Goal: Task Accomplishment & Management: Use online tool/utility

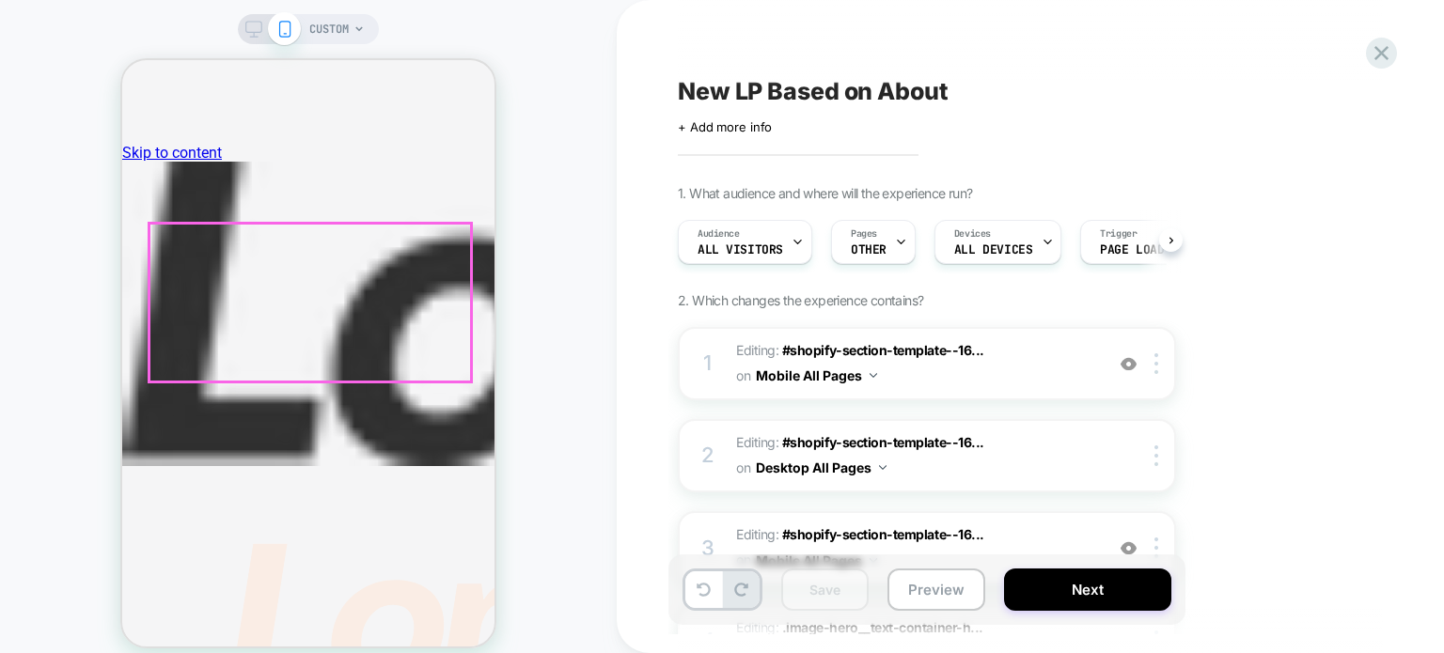
scroll to position [376, 0]
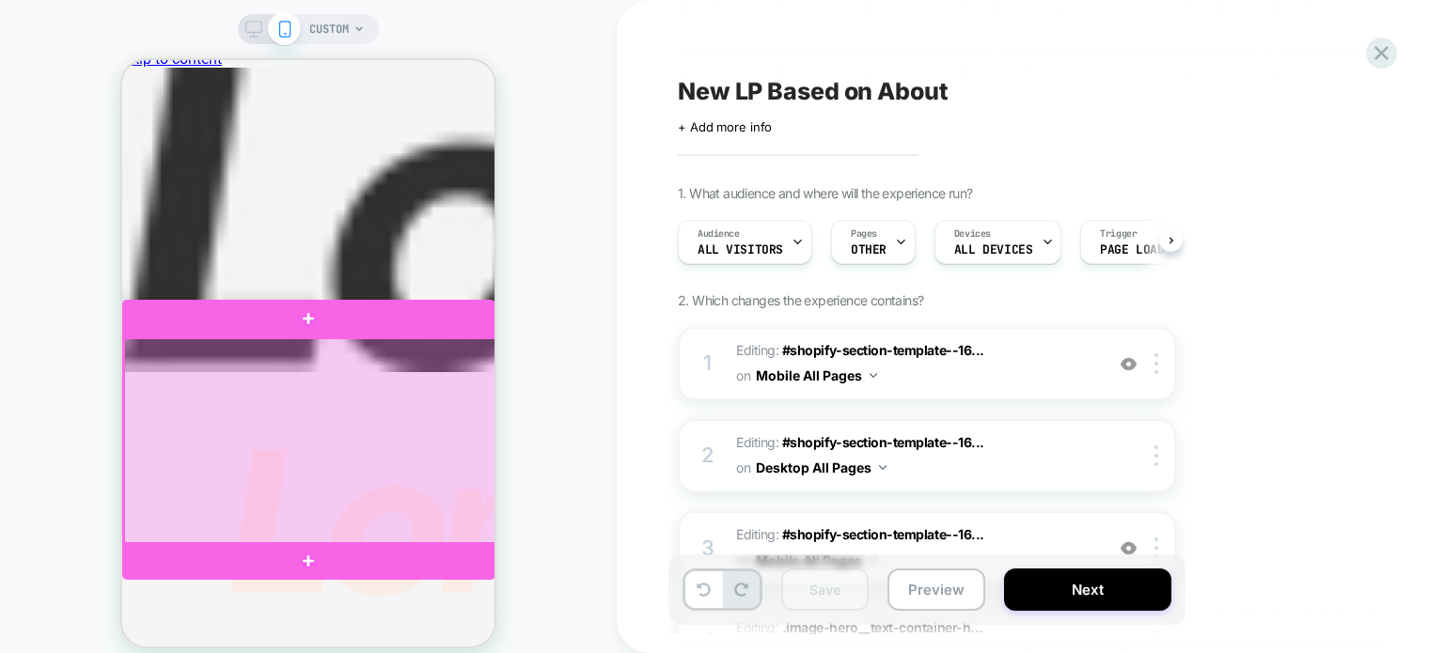
drag, startPoint x: 367, startPoint y: 435, endPoint x: 331, endPoint y: 402, distance: 48.6
click at [331, 402] on div at bounding box center [310, 441] width 373 height 207
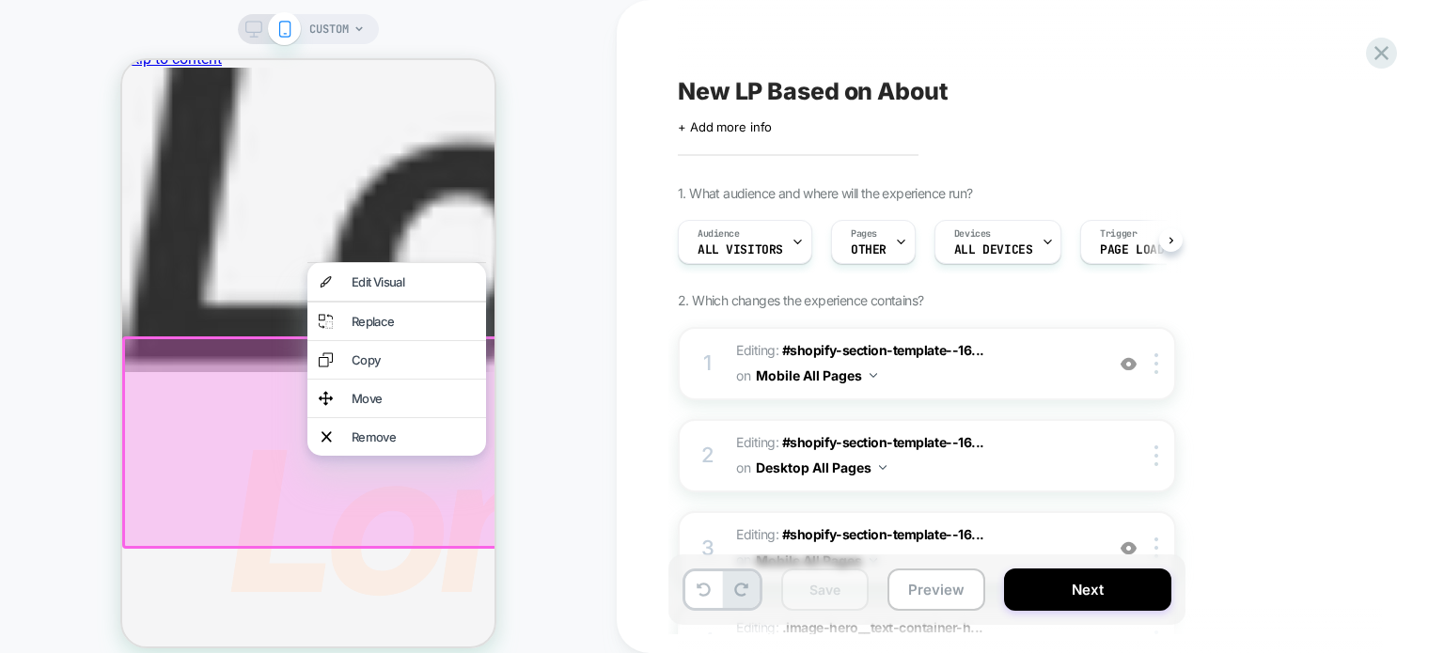
click at [331, 402] on img at bounding box center [326, 398] width 14 height 15
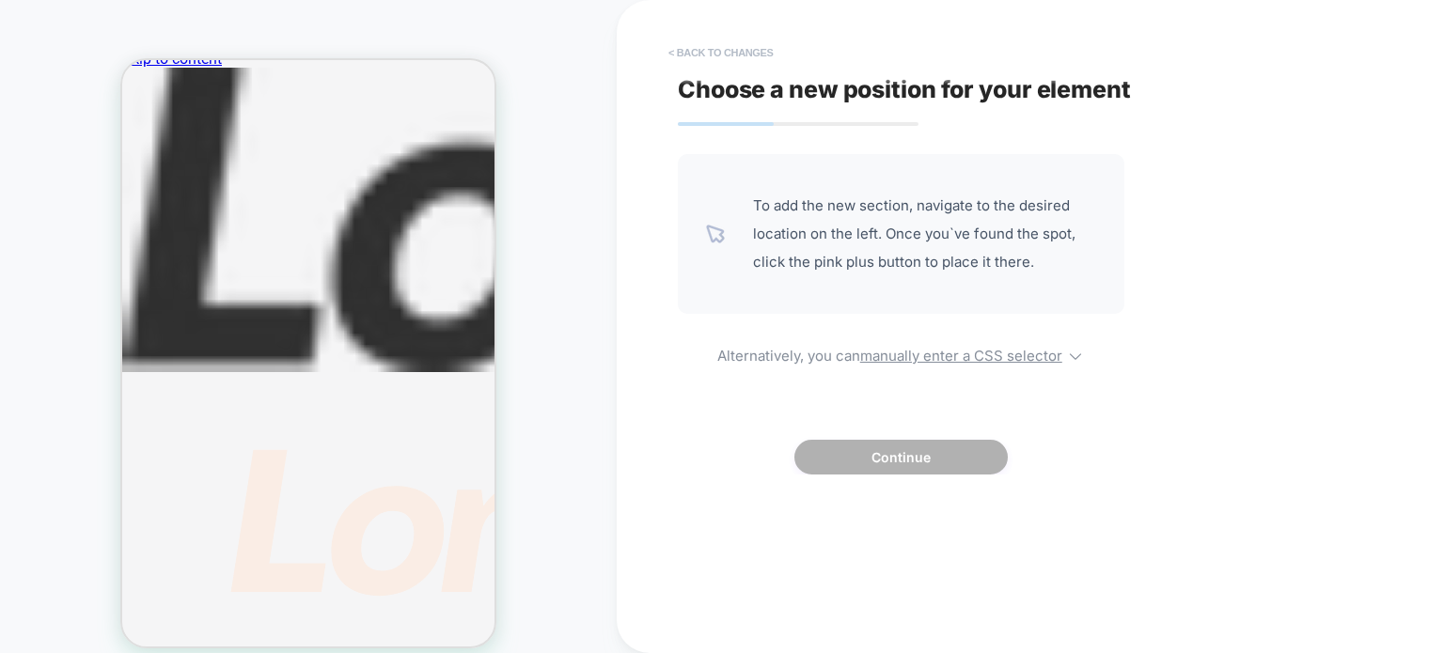
click at [703, 55] on button "< Back to changes" at bounding box center [721, 53] width 124 height 30
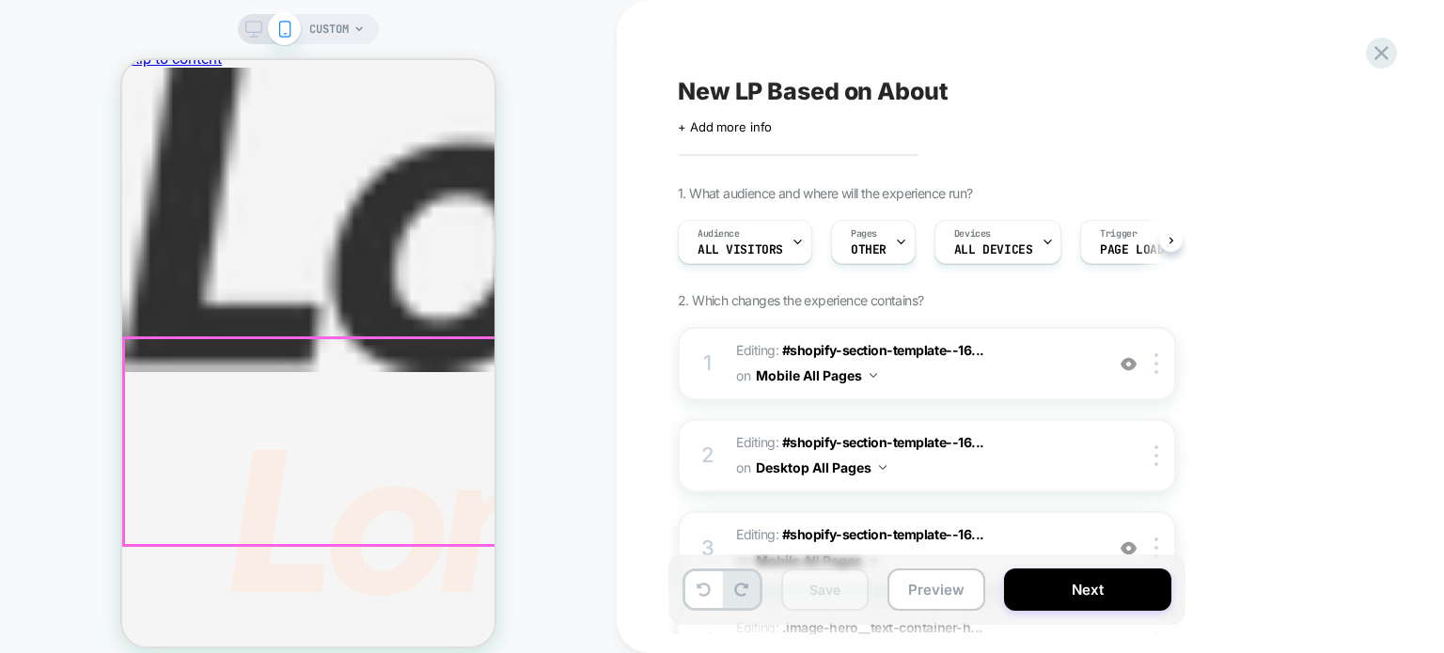
scroll to position [0, 0]
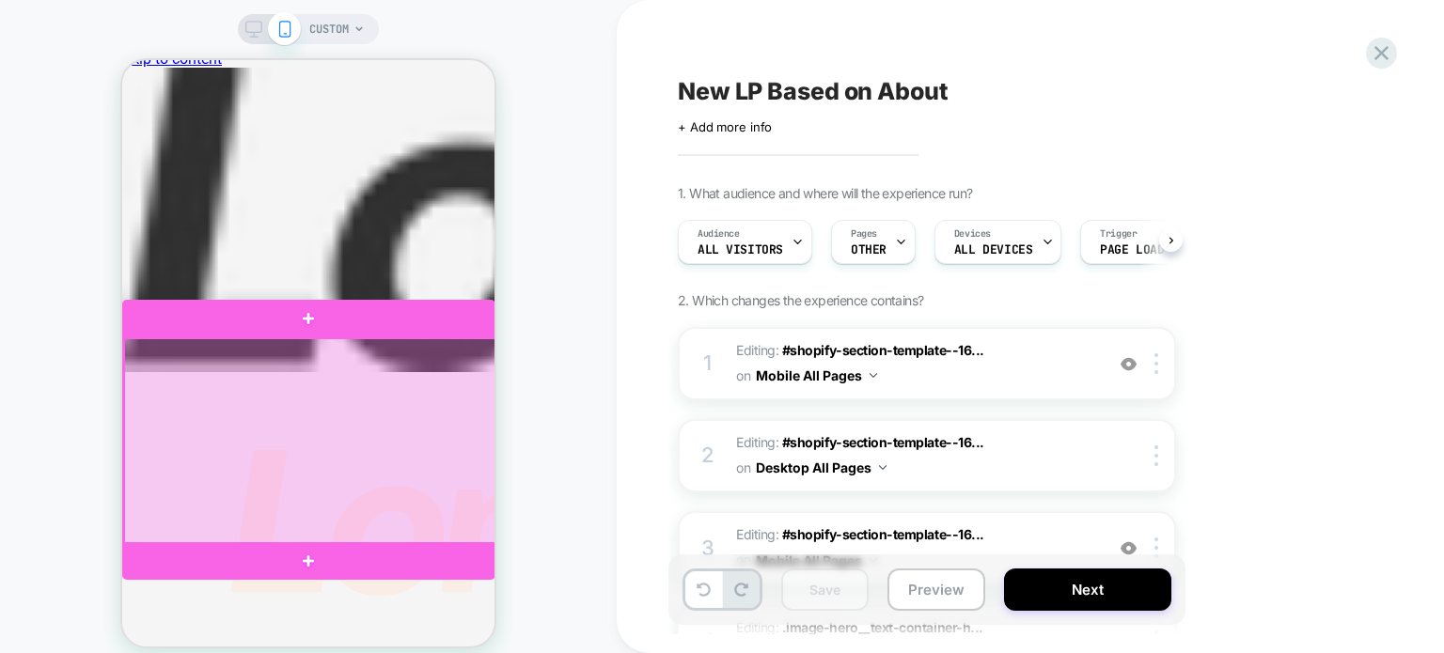
click at [329, 403] on div at bounding box center [310, 441] width 373 height 207
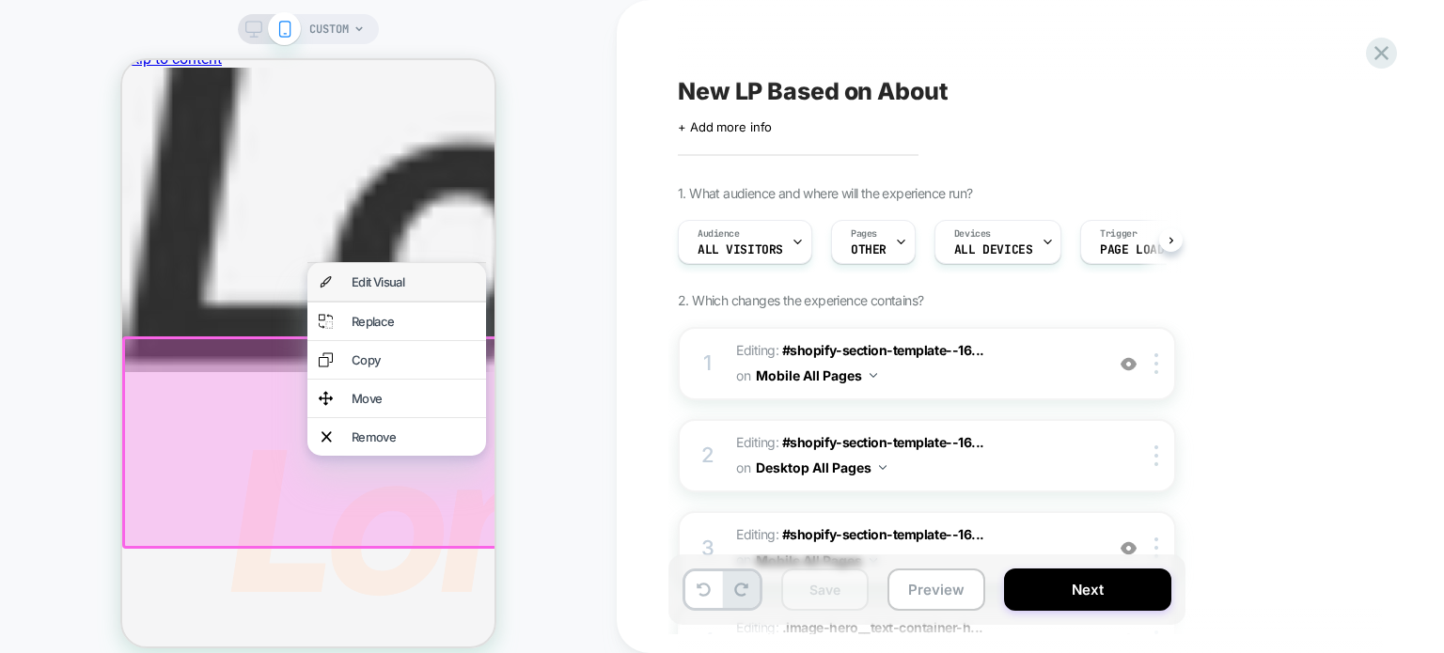
click at [359, 281] on div "Edit Visual" at bounding box center [412, 281] width 123 height 15
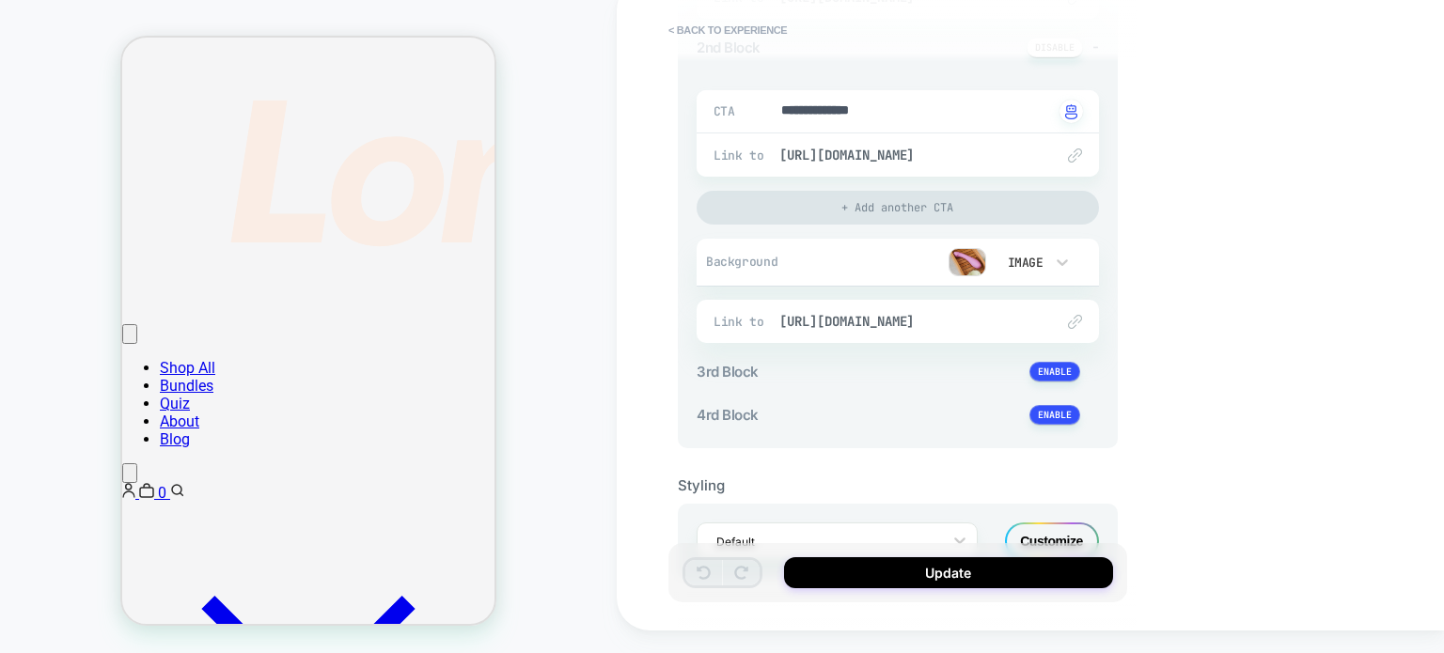
scroll to position [734, 0]
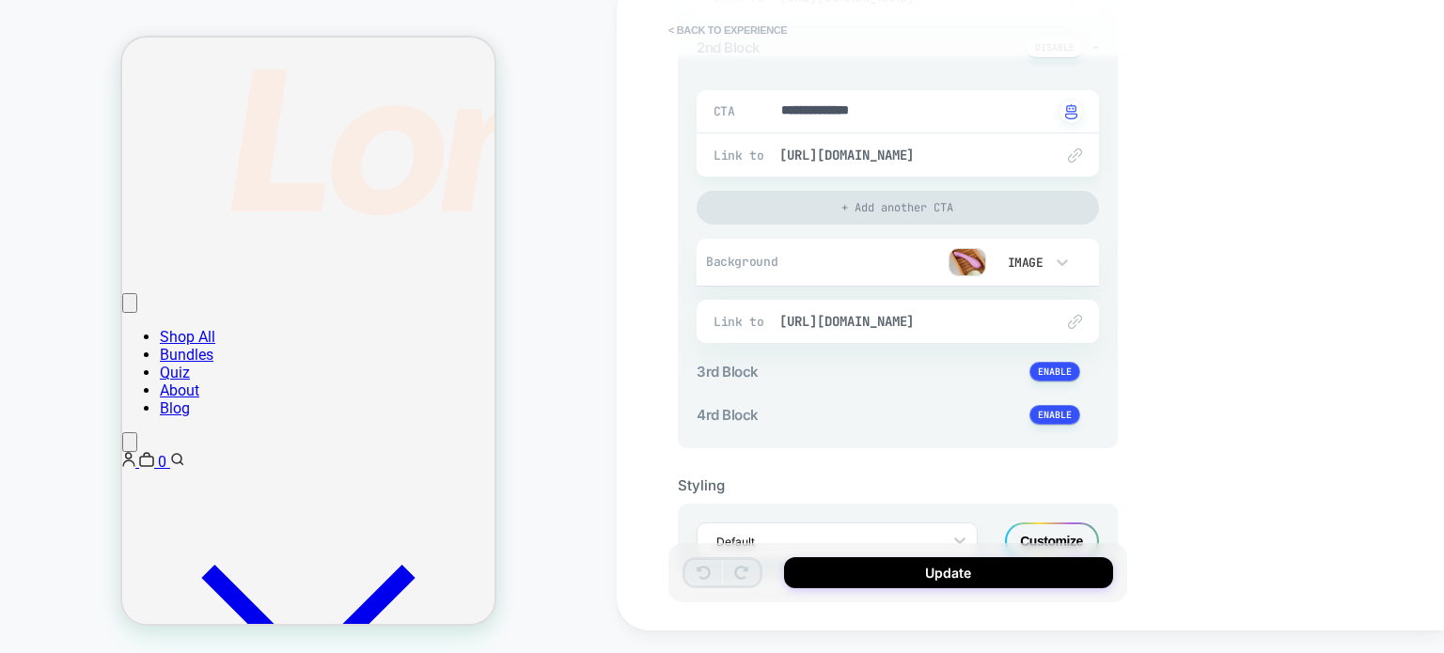
click at [673, 29] on button "< Back to experience" at bounding box center [727, 30] width 137 height 30
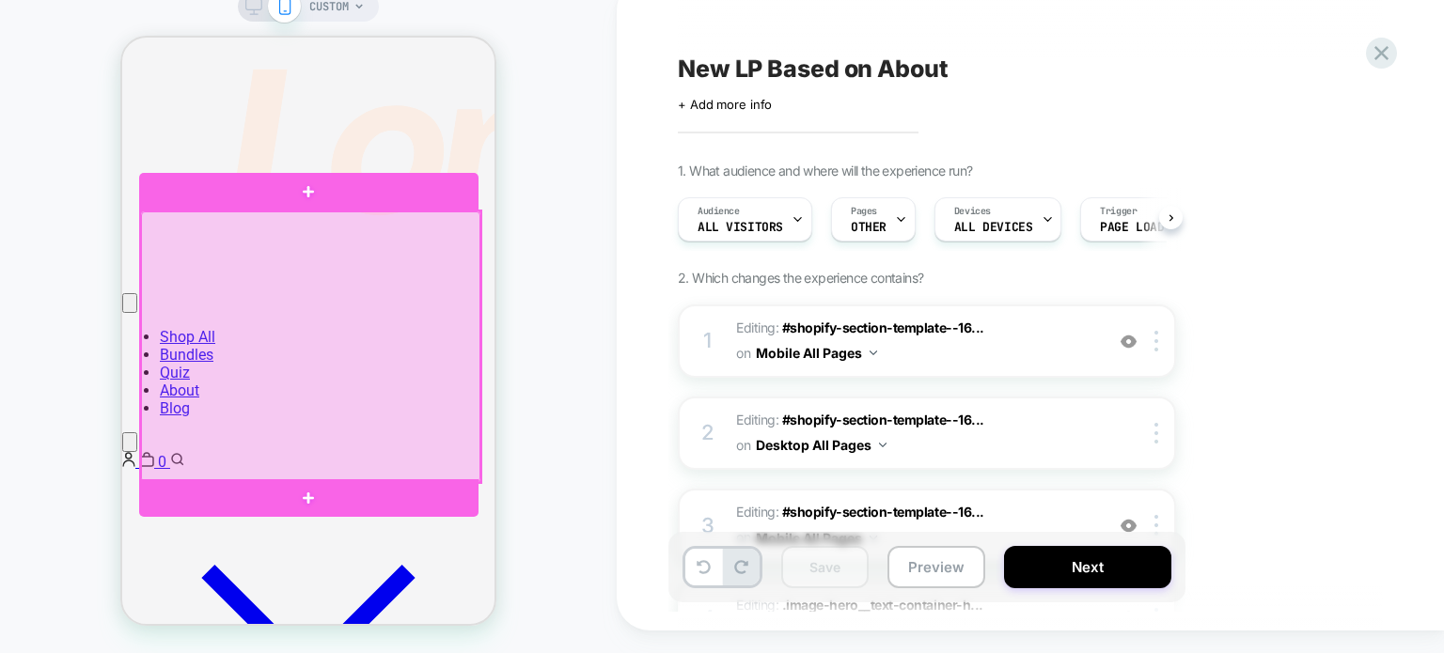
click at [382, 374] on div at bounding box center [310, 346] width 339 height 270
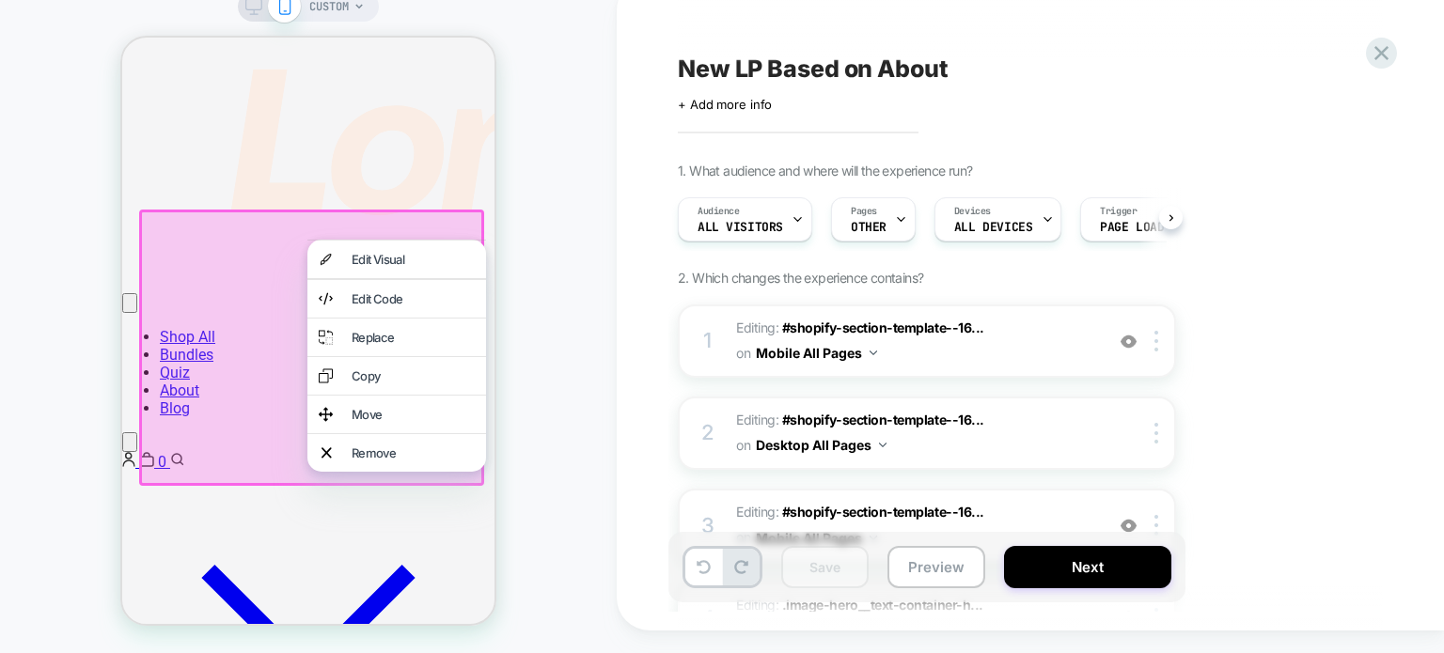
click at [375, 237] on div at bounding box center [311, 347] width 345 height 275
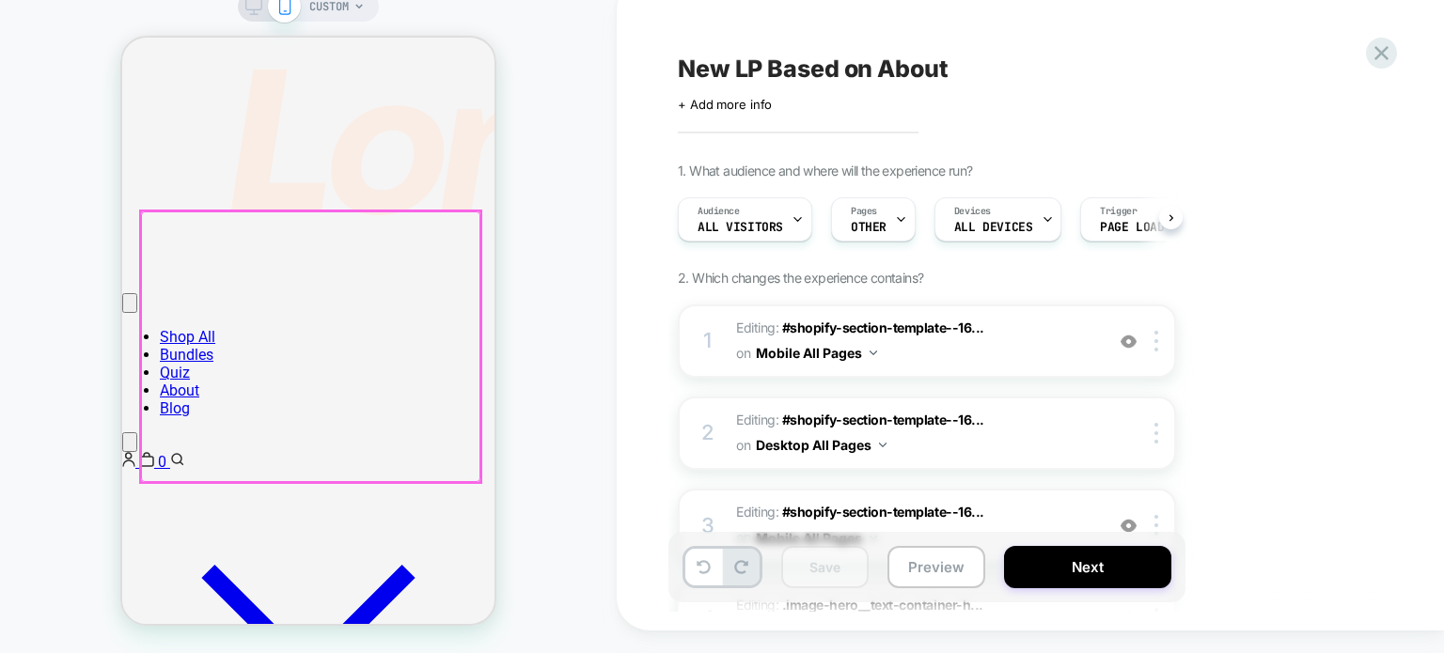
click at [358, 318] on div at bounding box center [310, 346] width 339 height 270
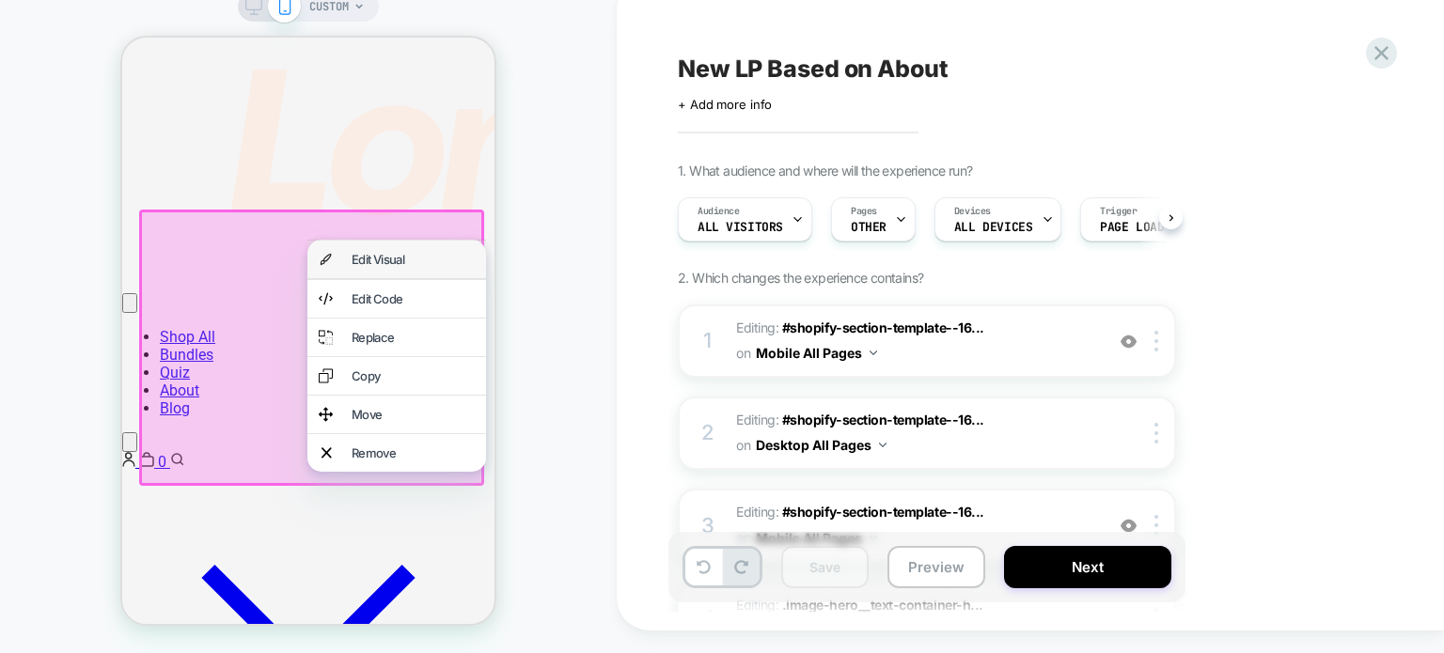
click at [383, 255] on div "Edit Visual" at bounding box center [412, 259] width 123 height 15
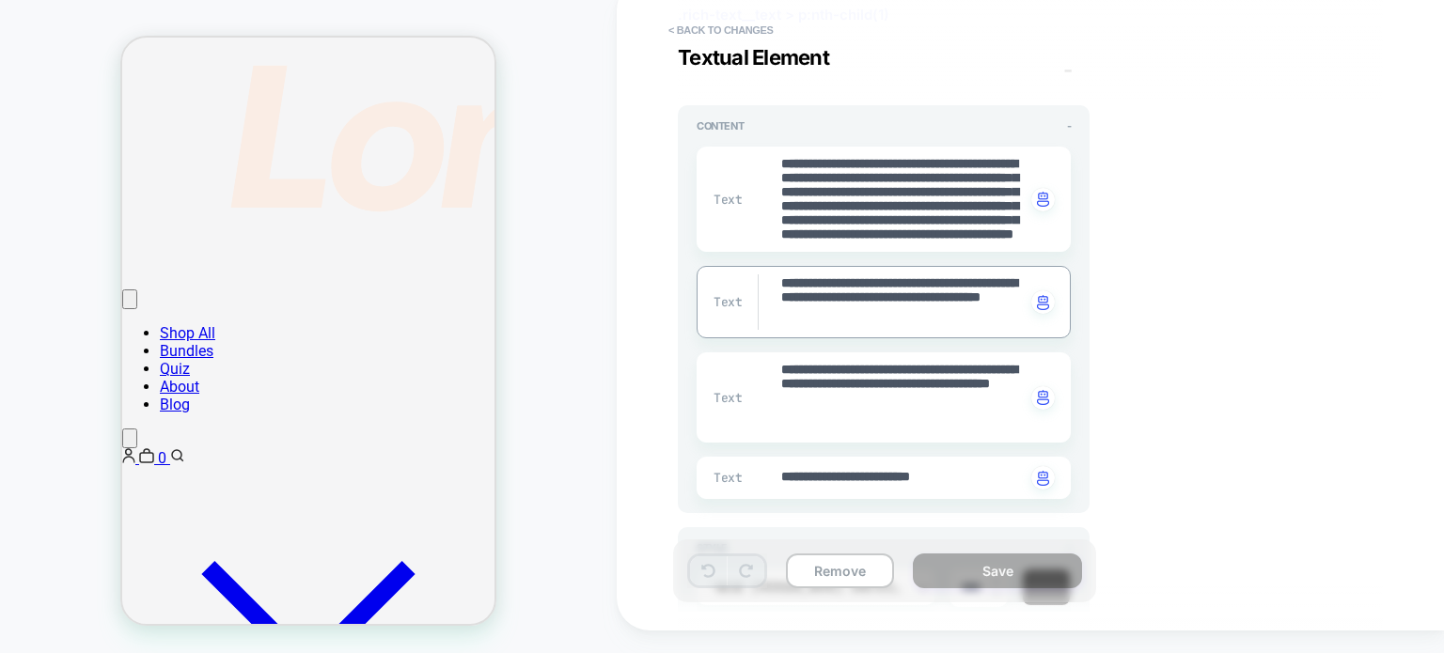
scroll to position [94, 0]
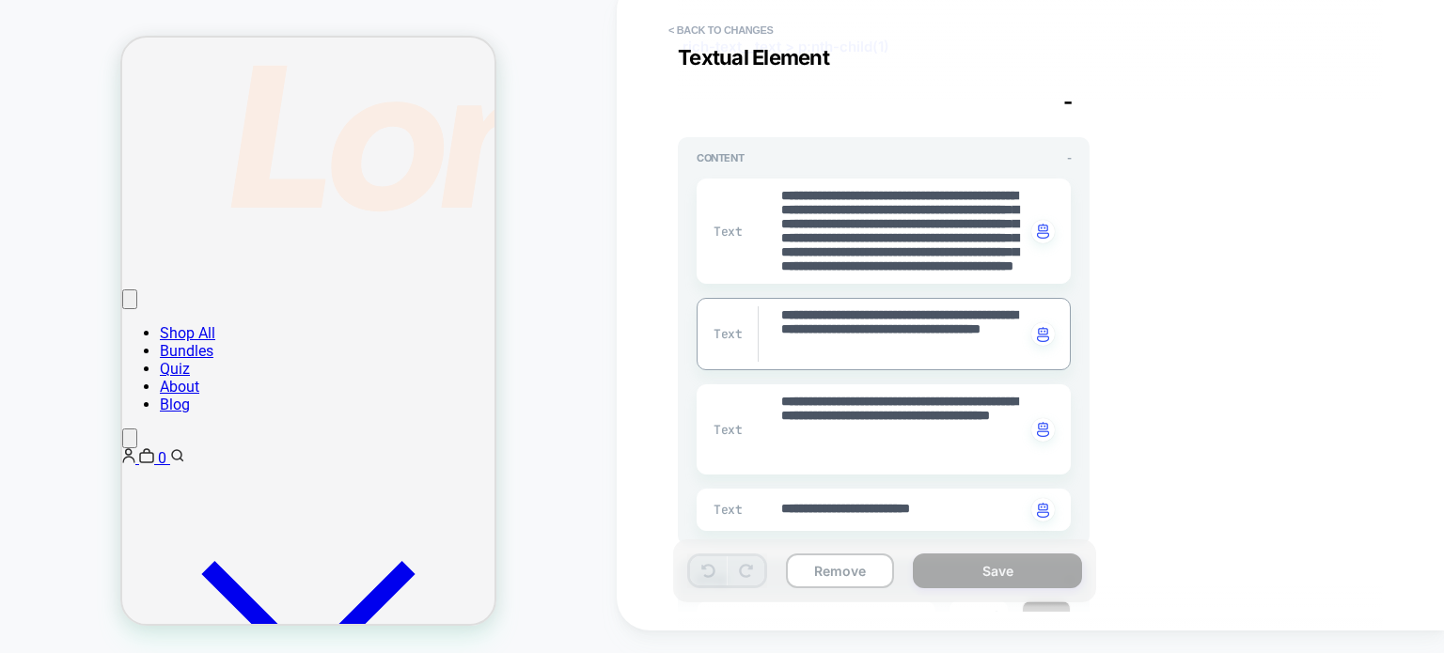
drag, startPoint x: 819, startPoint y: 355, endPoint x: 735, endPoint y: 294, distance: 104.3
click at [735, 294] on div "**********" at bounding box center [883, 347] width 374 height 367
type textarea "*"
type textarea "**********"
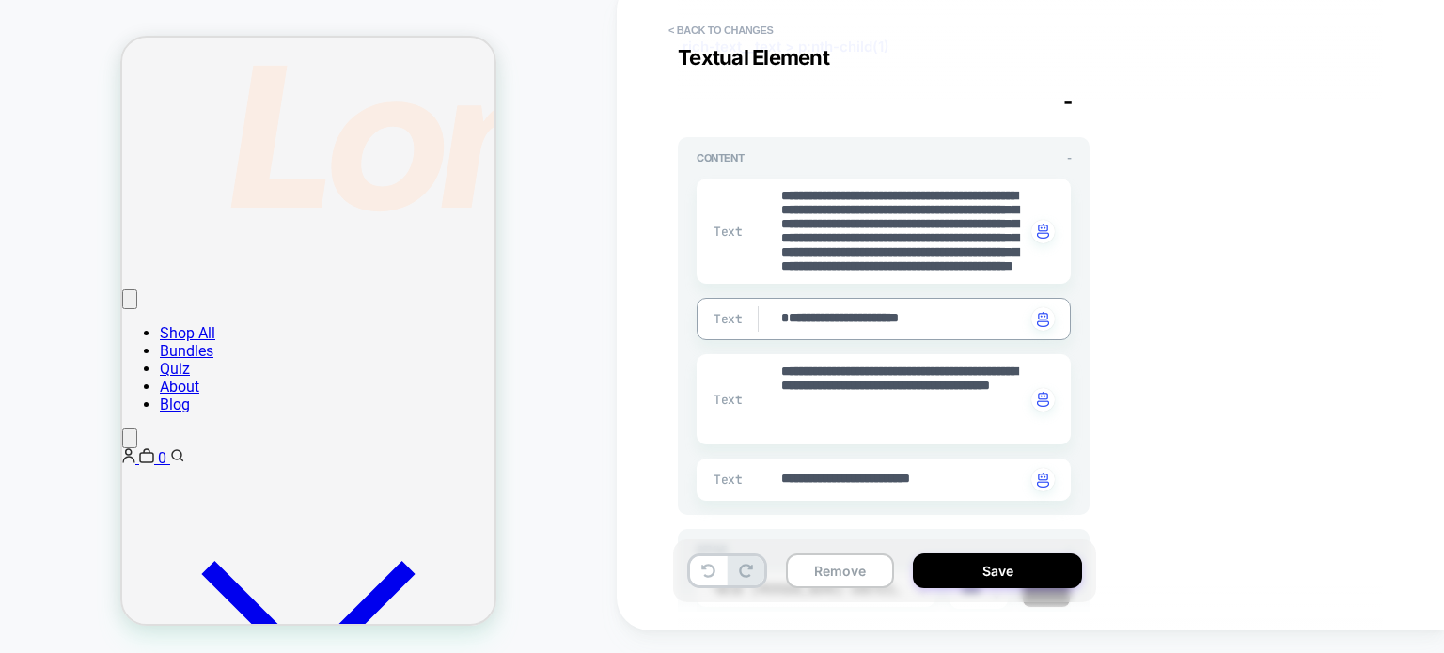
type textarea "*"
type textarea "**********"
type textarea "*"
type textarea "**********"
type textarea "*"
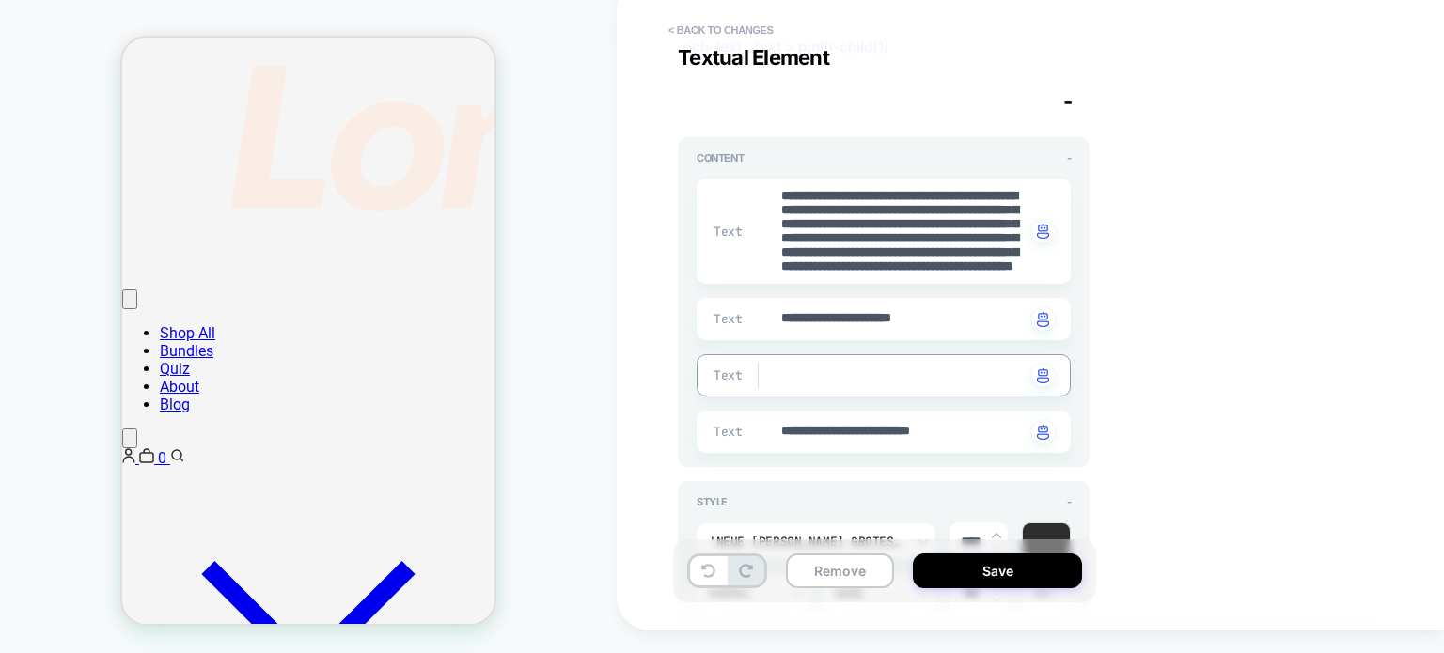
type textarea "*"
type textarea "**********"
paste textarea "**********"
type textarea "*"
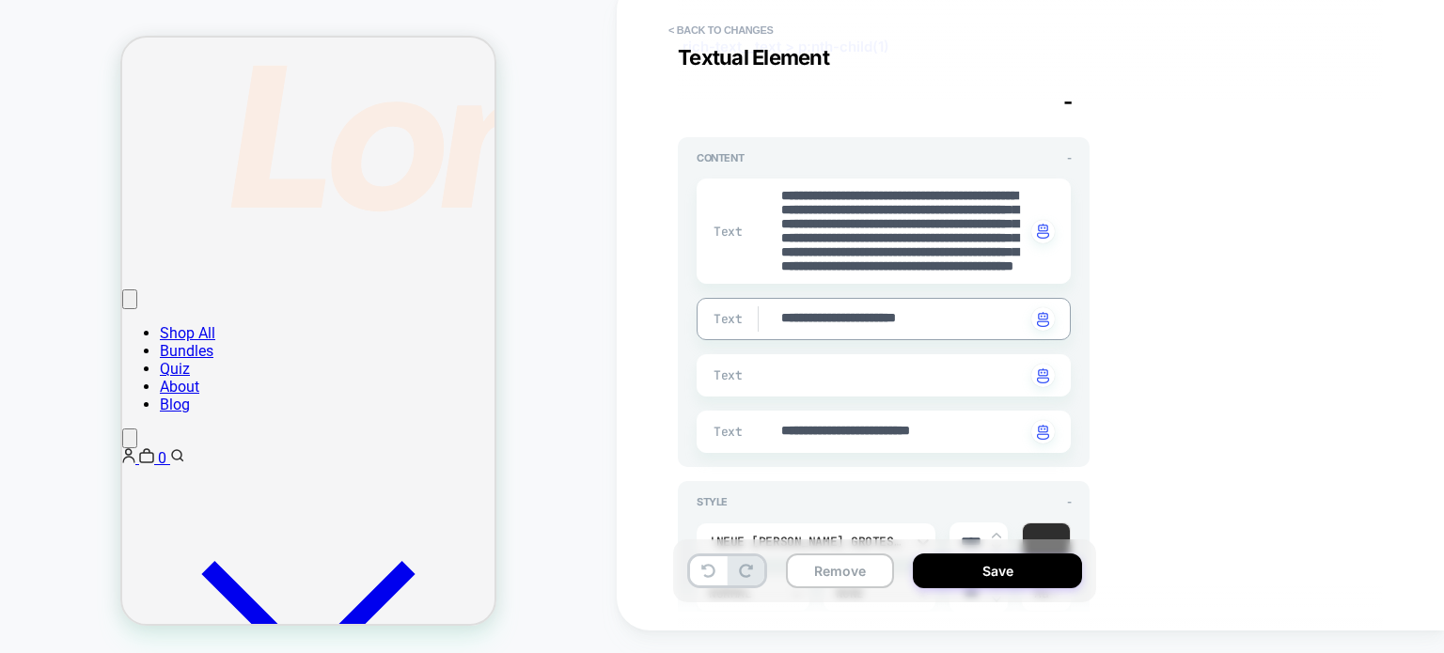
type textarea "**********"
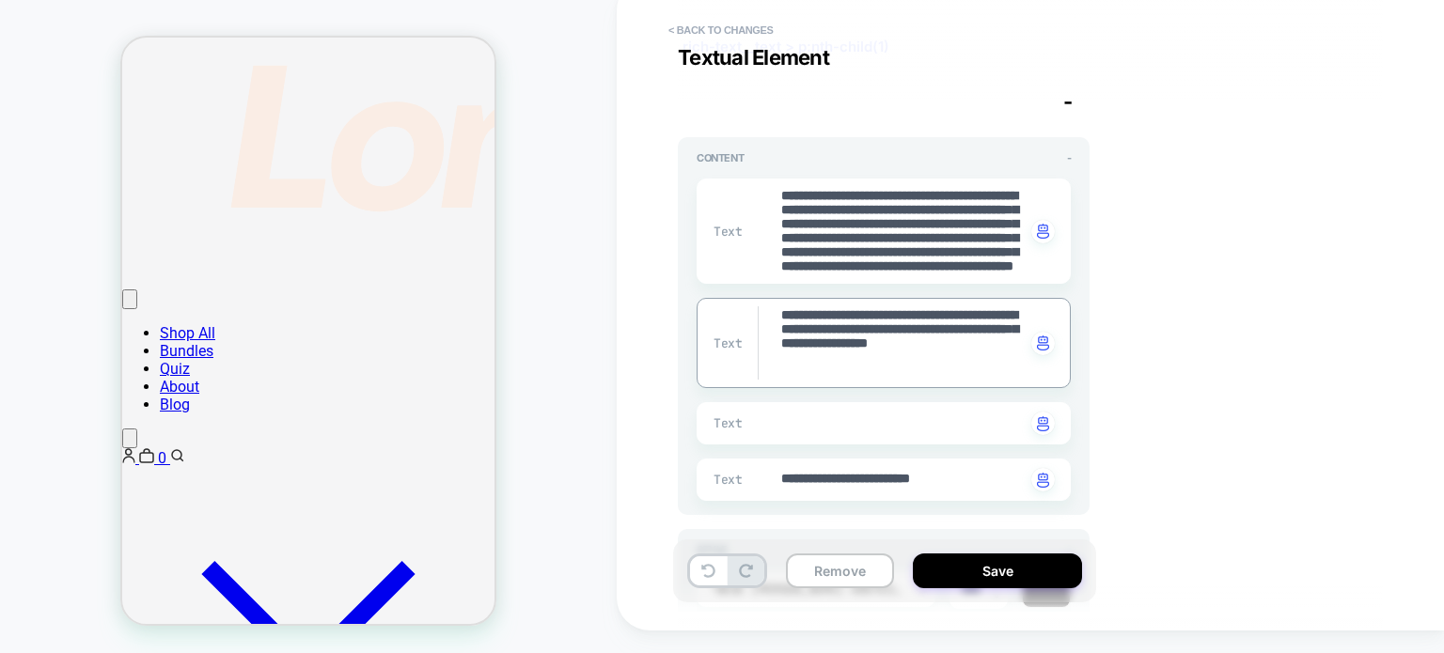
type textarea "*"
type textarea "**********"
type textarea "*"
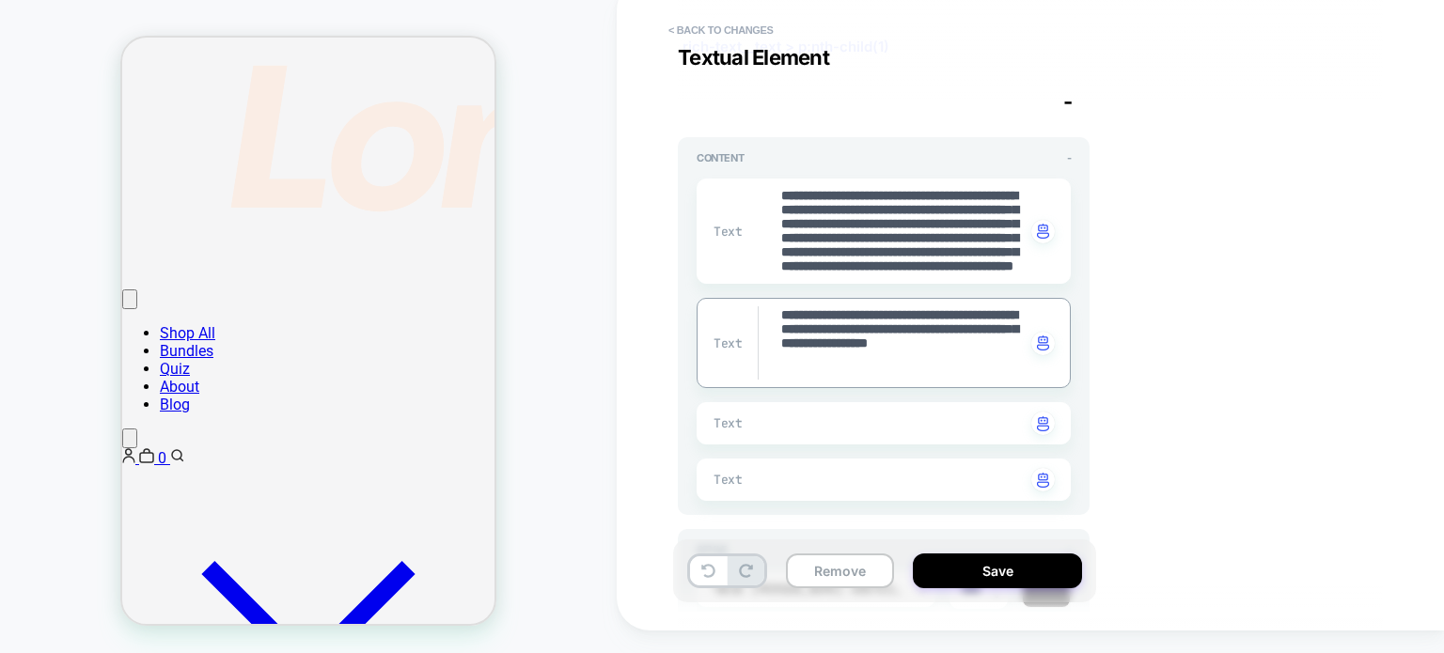
type textarea "**********"
paste textarea "**********"
type textarea "*"
type textarea "**********"
type textarea "*"
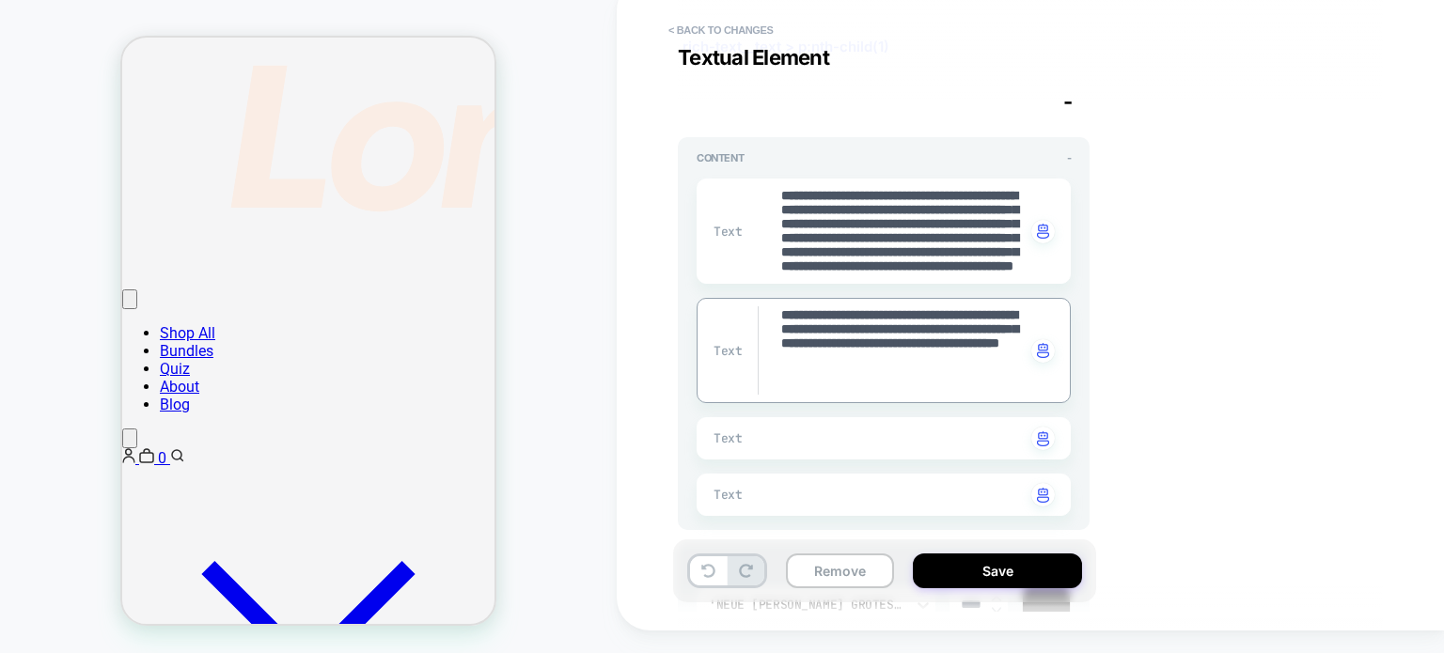
click at [786, 319] on textarea "**********" at bounding box center [902, 350] width 246 height 88
click at [793, 319] on textarea "**********" at bounding box center [902, 350] width 246 height 88
click at [866, 315] on textarea "**********" at bounding box center [902, 350] width 246 height 88
drag, startPoint x: 883, startPoint y: 315, endPoint x: 774, endPoint y: 317, distance: 109.0
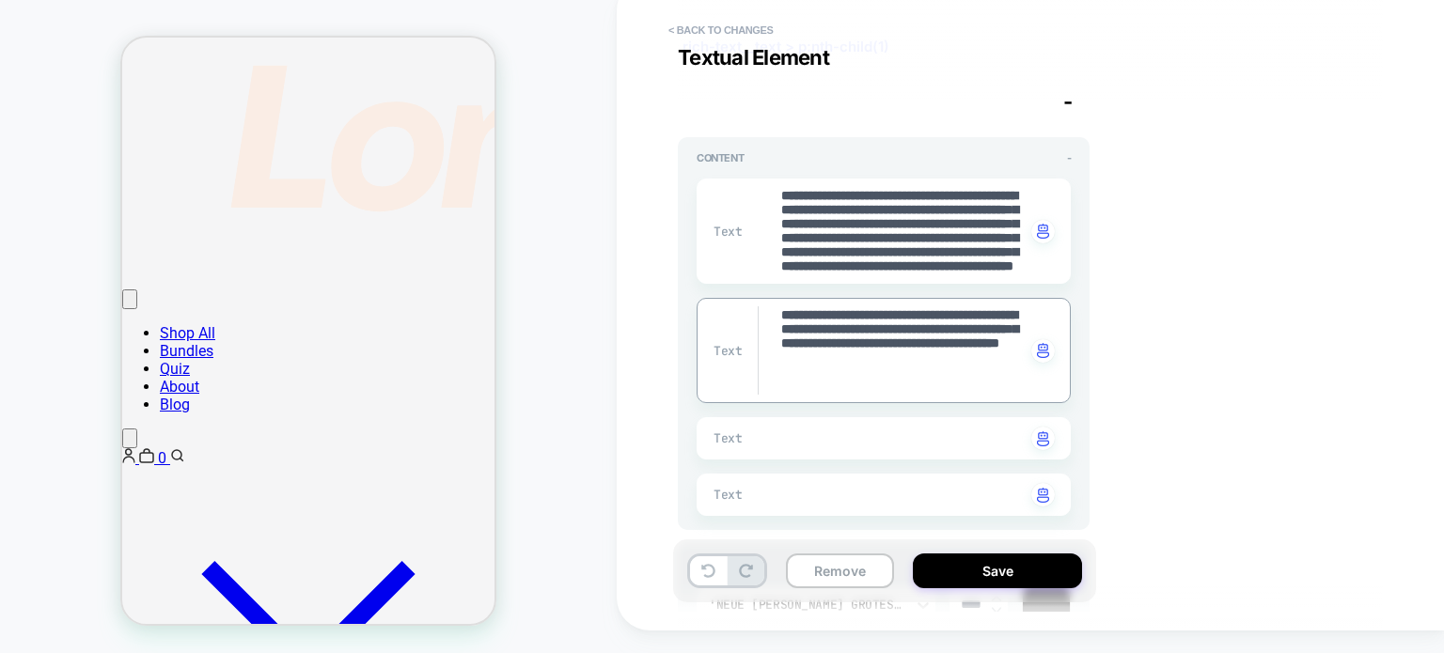
click at [774, 317] on div "**********" at bounding box center [883, 350] width 374 height 105
type textarea "**********"
type textarea "*"
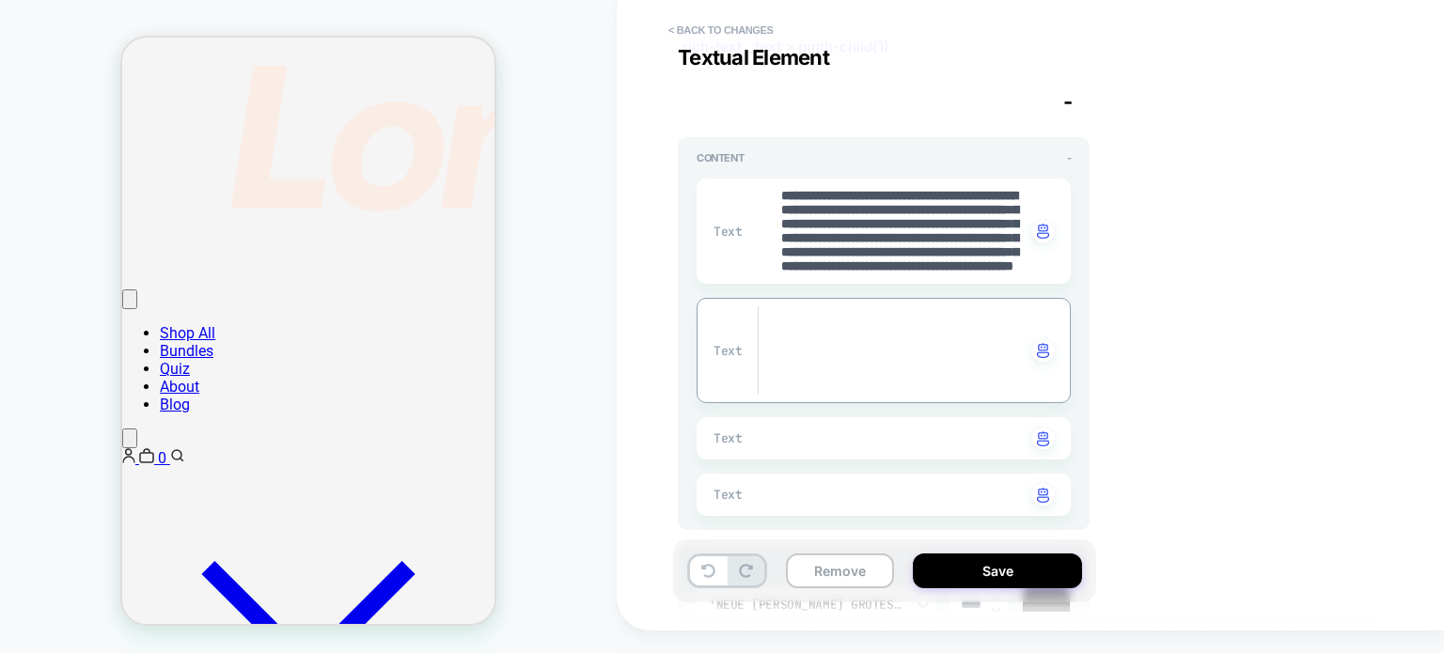
type textarea "*"
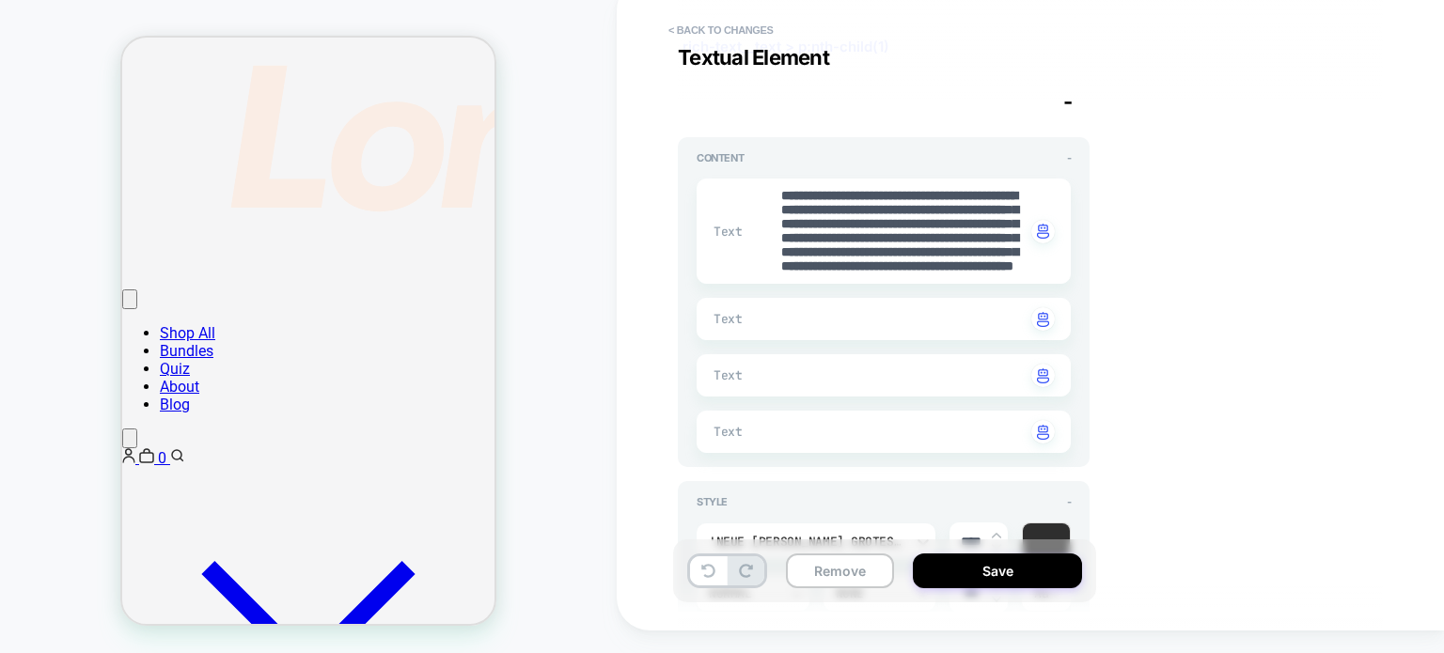
click at [1162, 319] on div "**********" at bounding box center [1020, 304] width 705 height 616
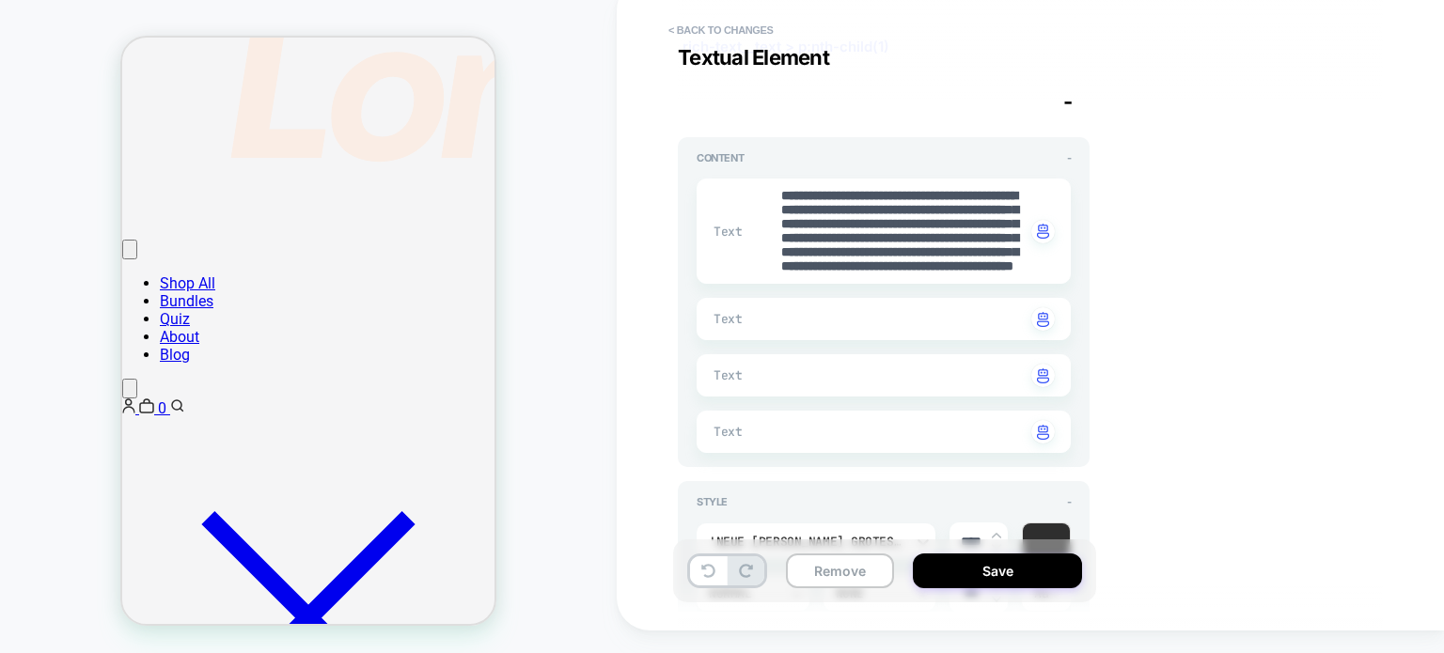
scroll to position [832, 0]
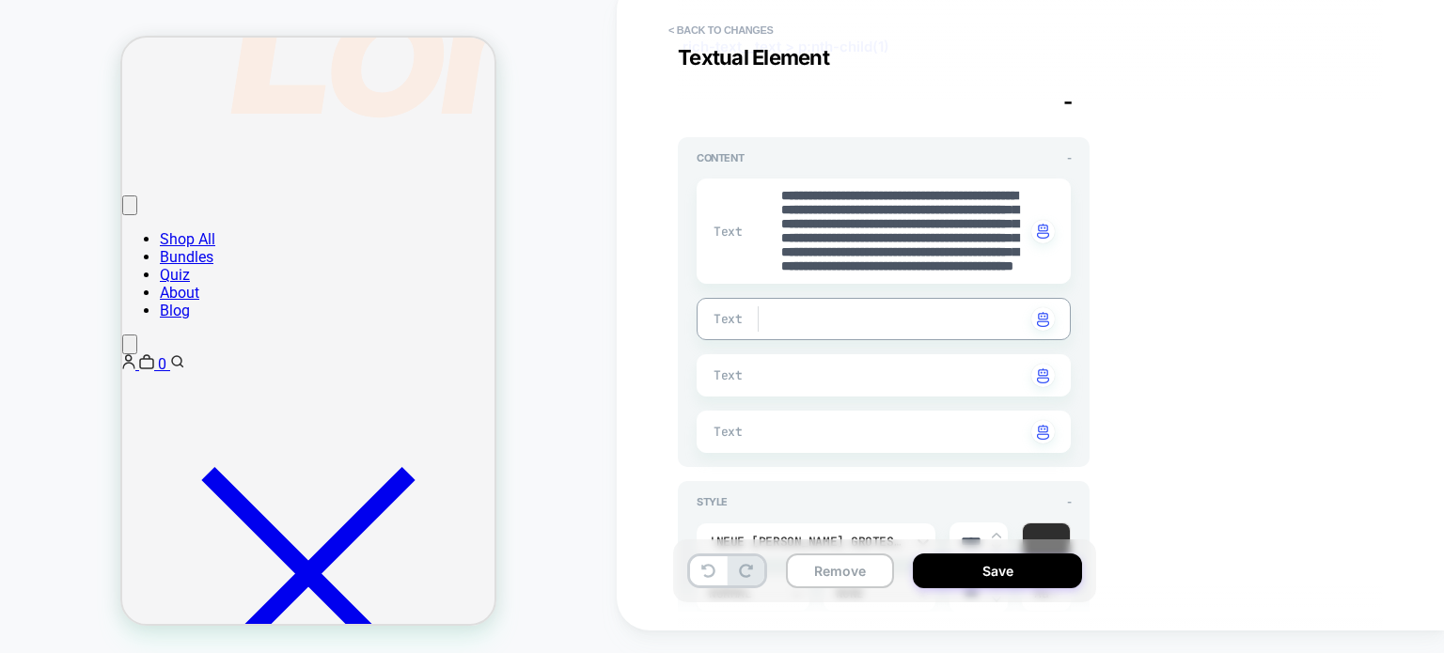
click at [932, 309] on textarea at bounding box center [902, 319] width 246 height 21
drag, startPoint x: 932, startPoint y: 307, endPoint x: 807, endPoint y: 291, distance: 126.0
click at [807, 291] on div "**********" at bounding box center [883, 308] width 374 height 289
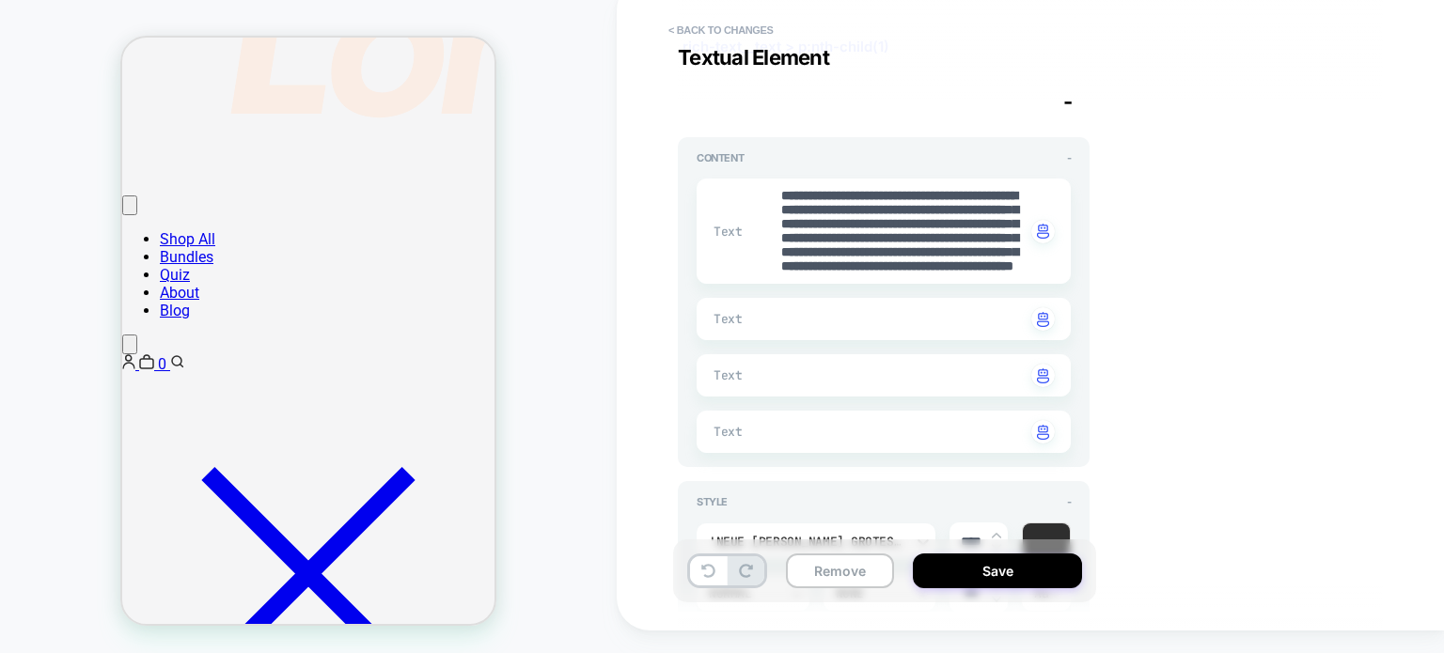
click at [773, 323] on div at bounding box center [758, 318] width 42 height 25
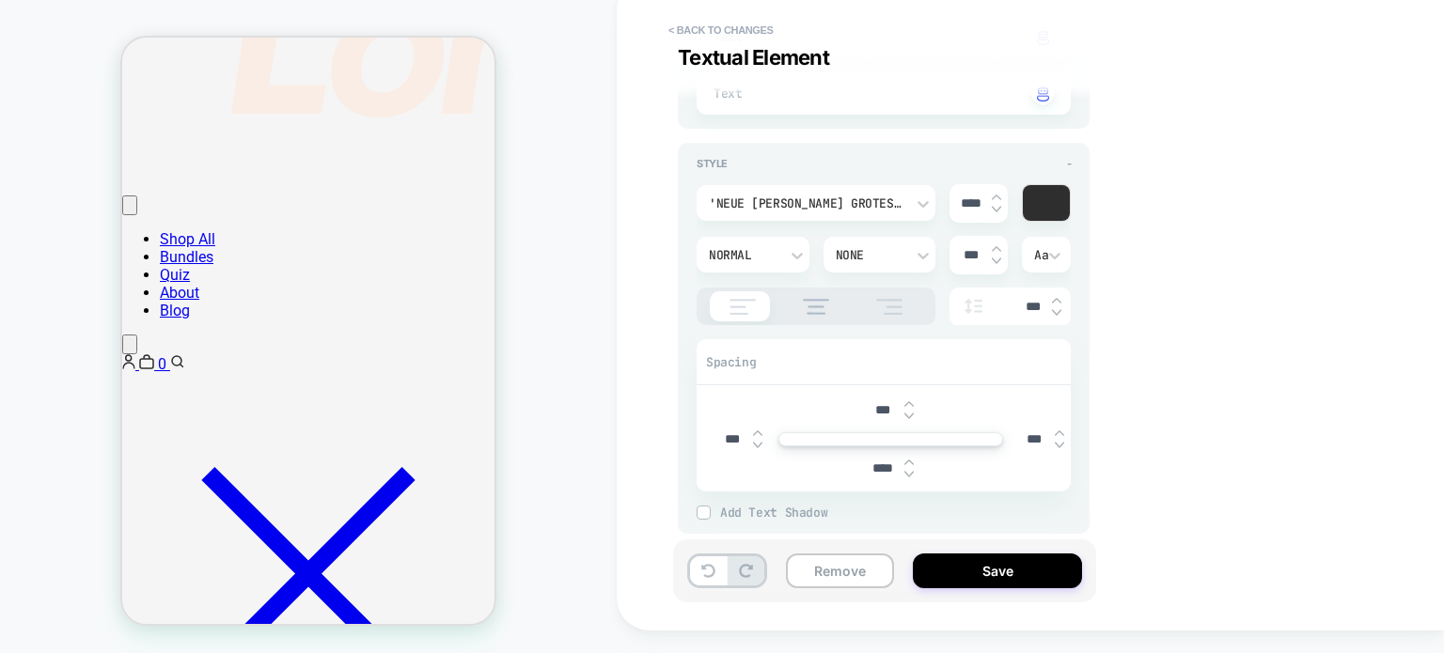
scroll to position [455, 0]
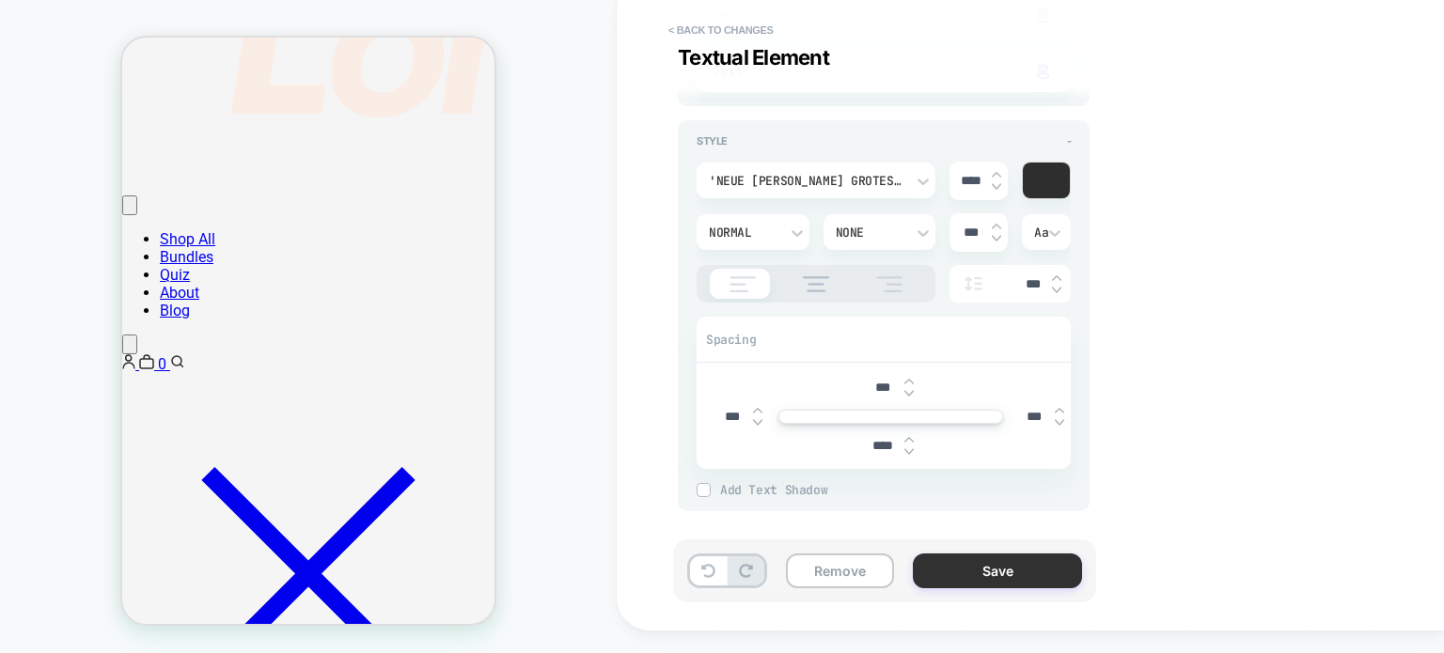
click at [945, 568] on button "Save" at bounding box center [997, 571] width 169 height 35
type textarea "*"
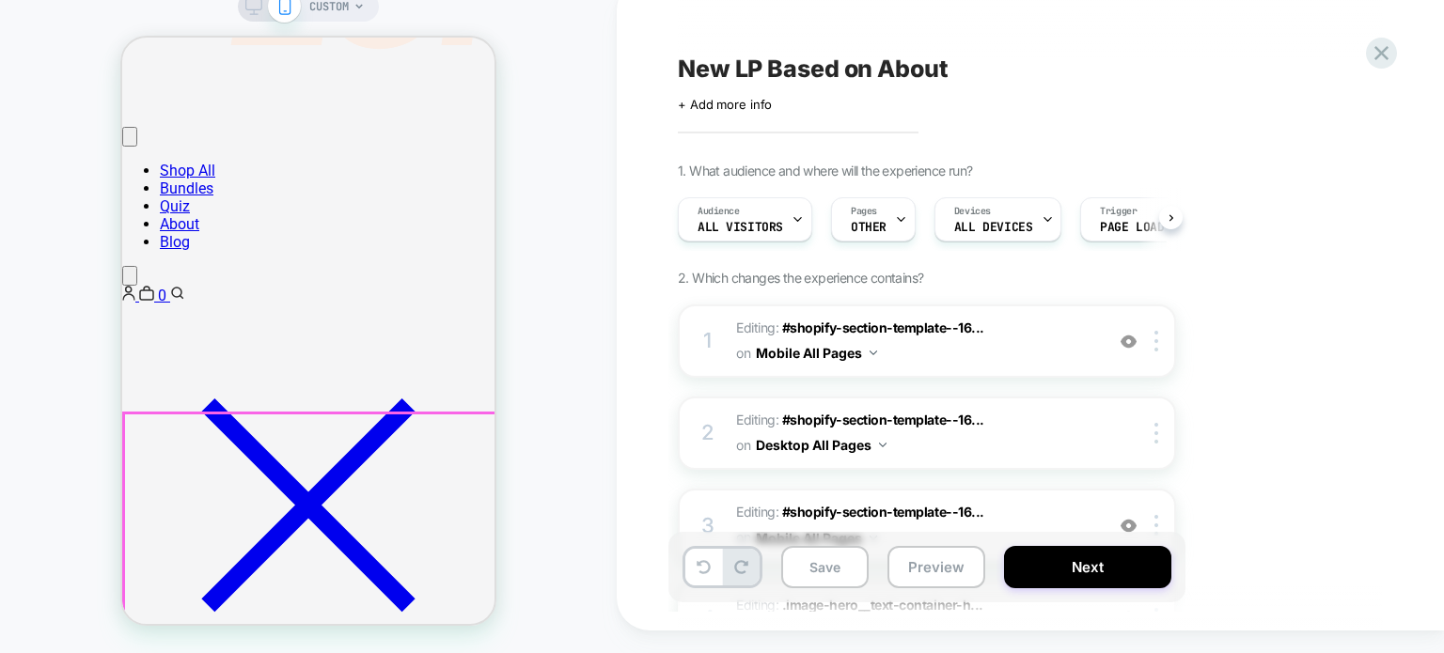
scroll to position [926, 0]
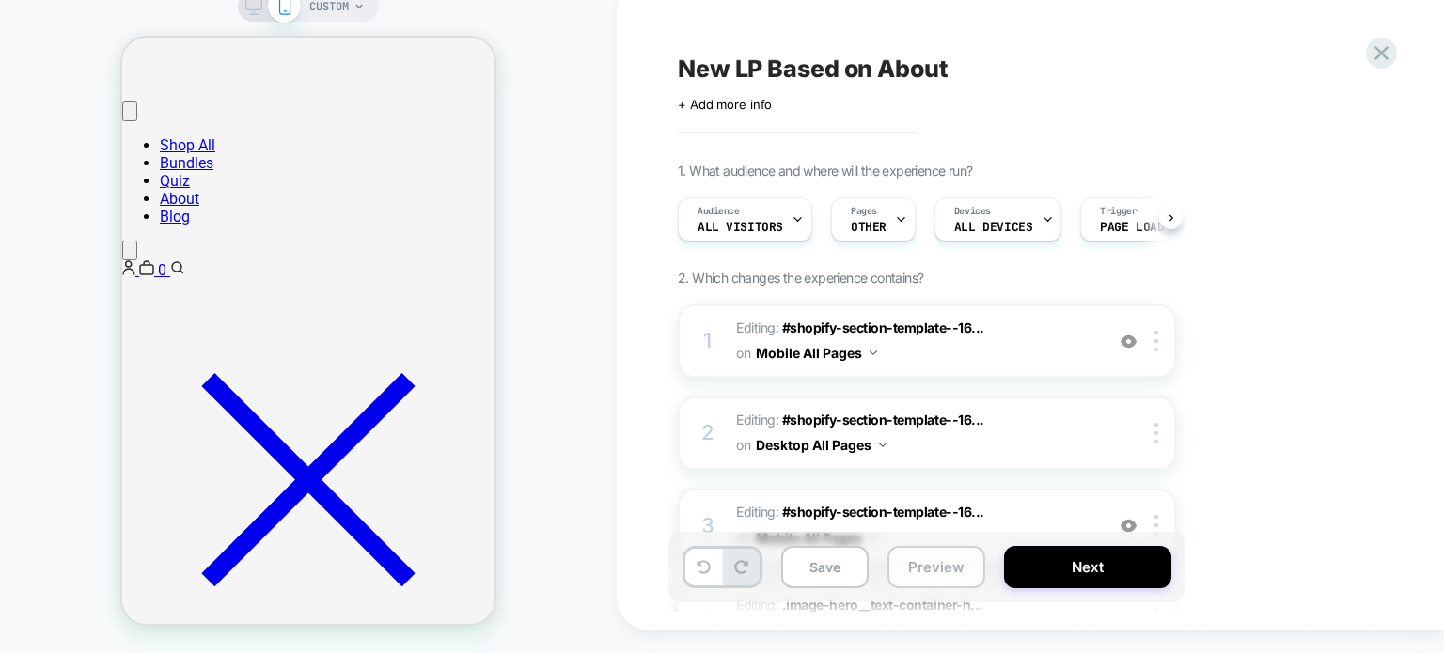
click at [899, 565] on button "Preview" at bounding box center [936, 567] width 98 height 42
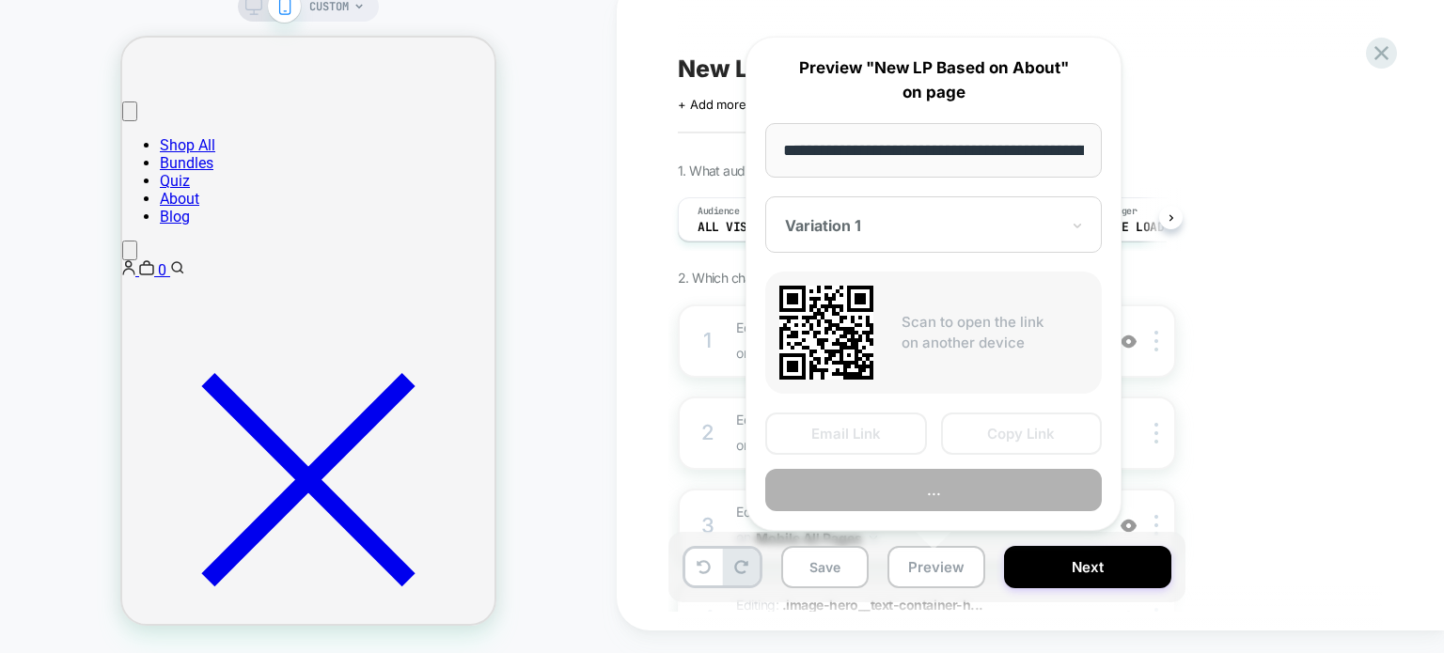
scroll to position [0, 162]
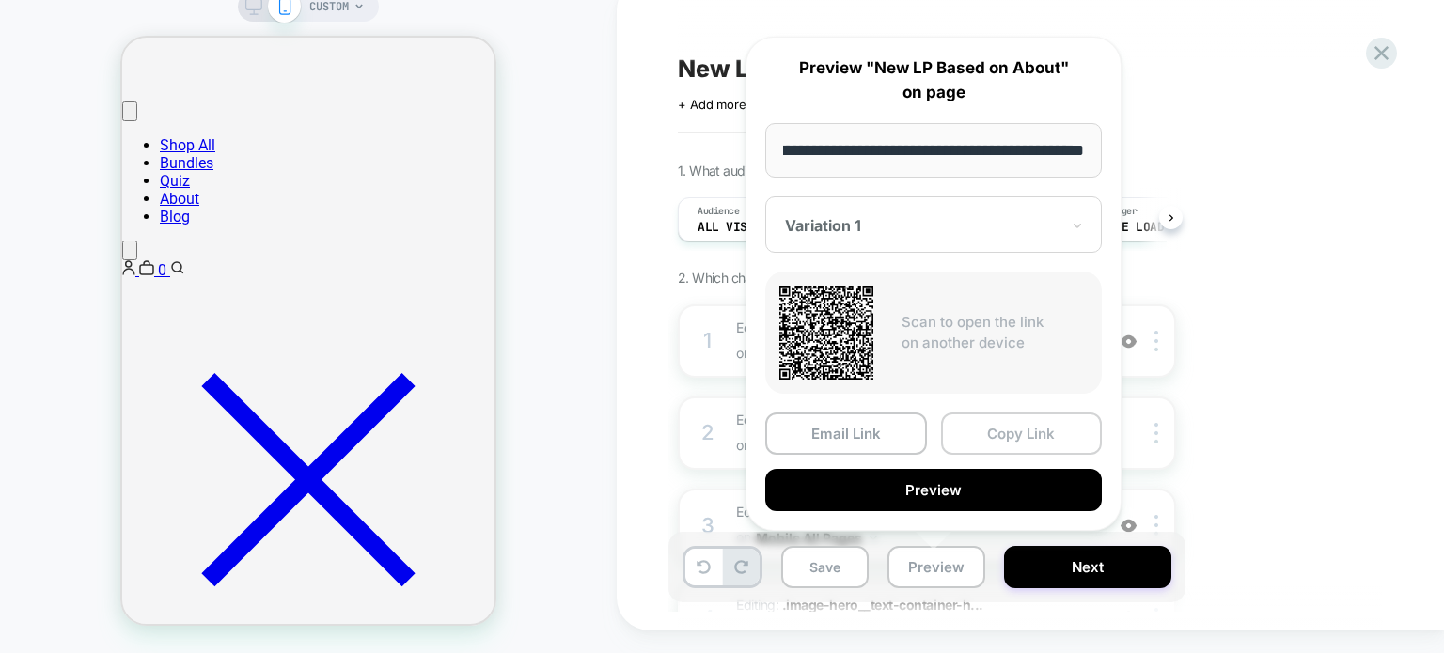
click at [1072, 432] on button "Copy Link" at bounding box center [1022, 434] width 162 height 42
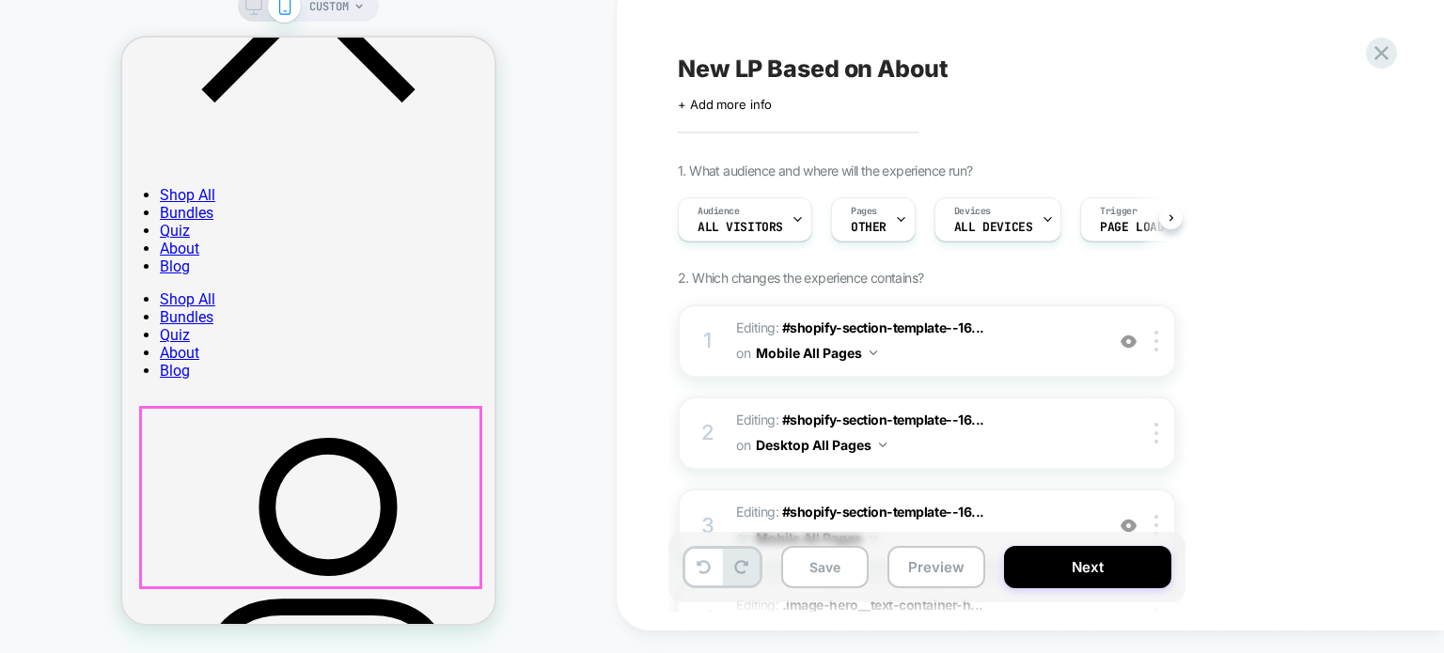
scroll to position [2899, 0]
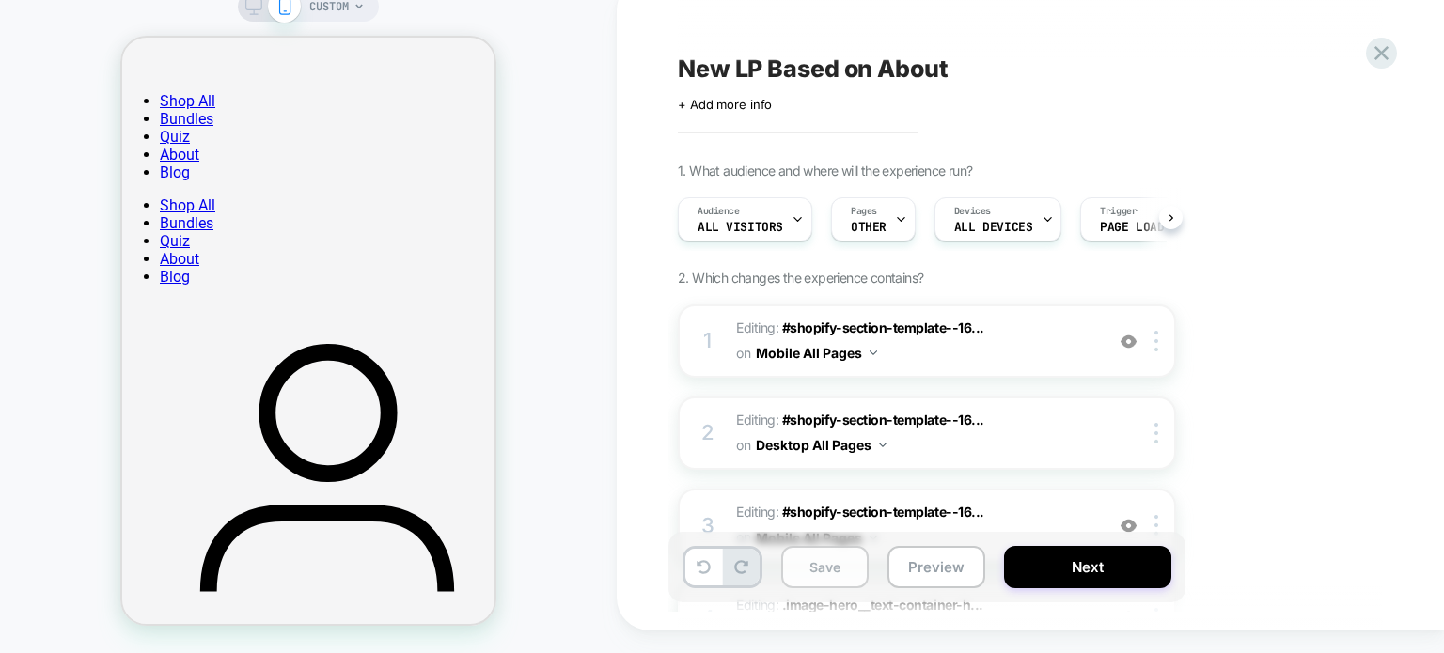
click at [804, 570] on button "Save" at bounding box center [824, 567] width 87 height 42
click at [1049, 578] on button "Next" at bounding box center [1087, 567] width 167 height 42
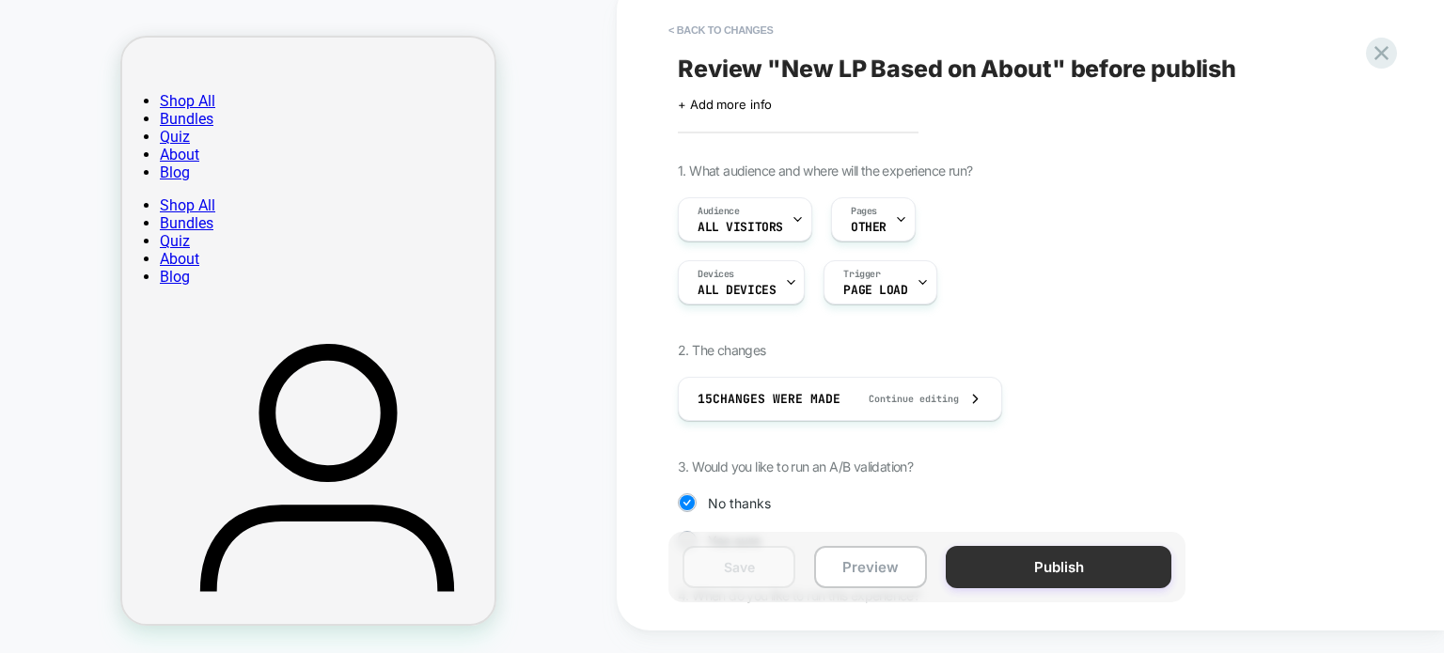
click at [1048, 573] on button "Publish" at bounding box center [1058, 567] width 226 height 42
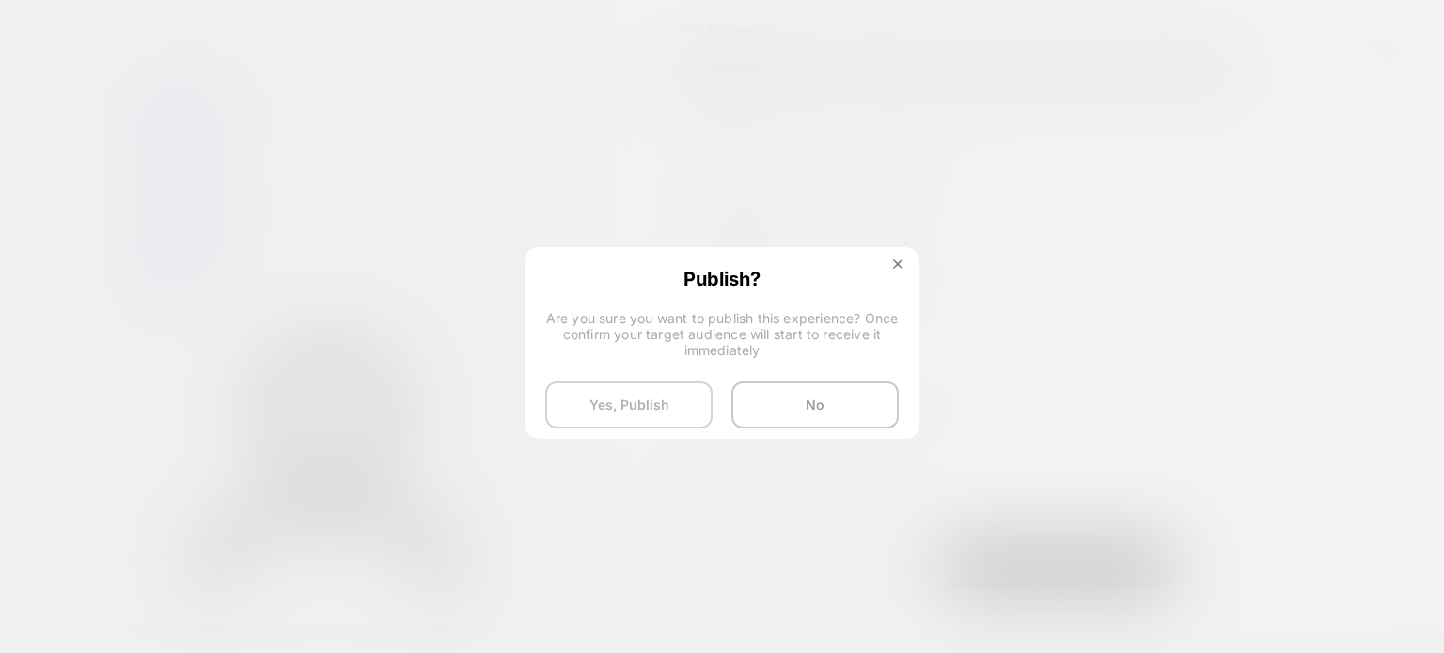
click at [658, 406] on button "Yes, Publish" at bounding box center [628, 405] width 167 height 47
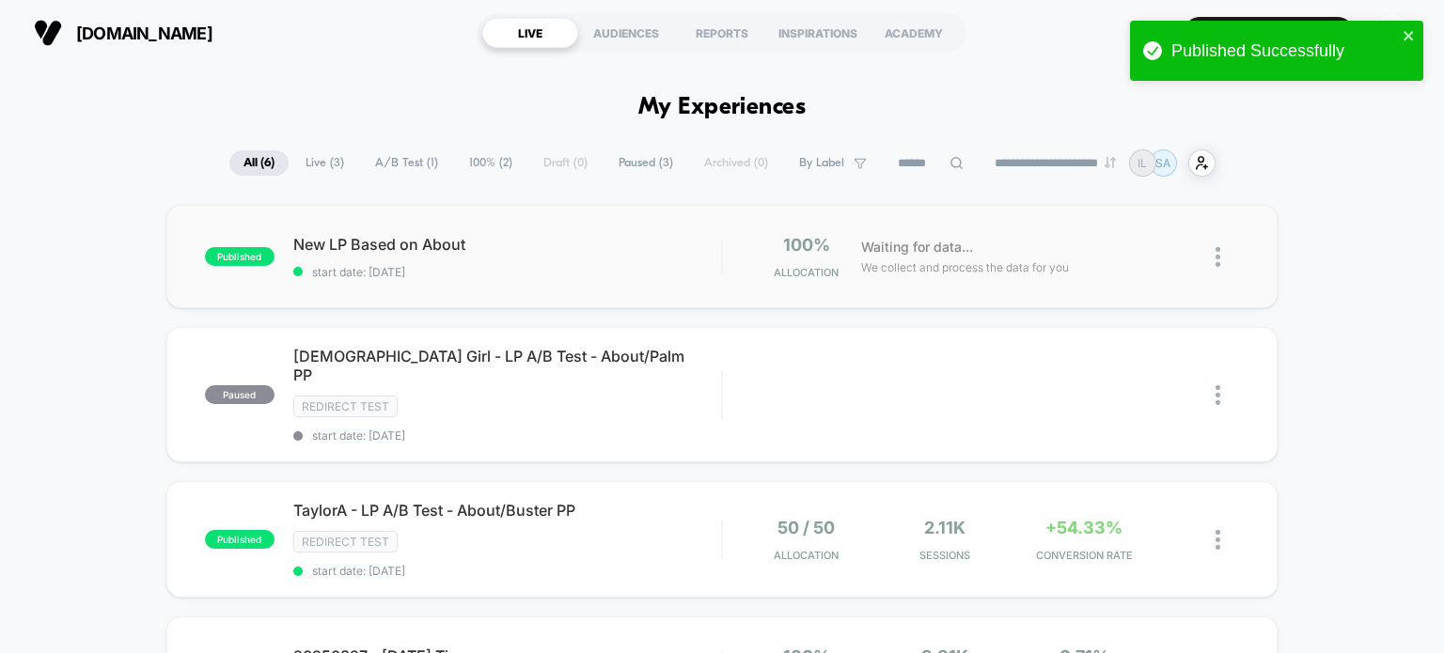
click at [1218, 256] on img at bounding box center [1217, 257] width 5 height 20
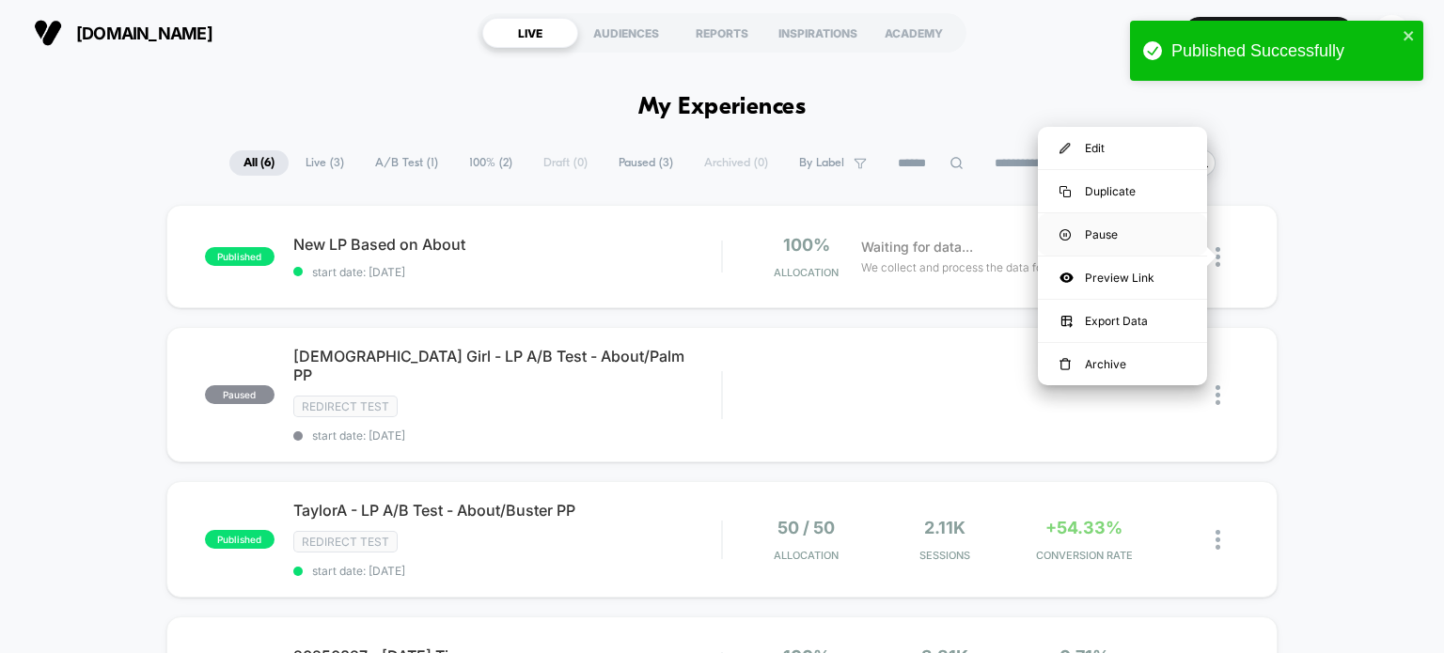
click at [1114, 235] on div "Pause" at bounding box center [1122, 234] width 169 height 42
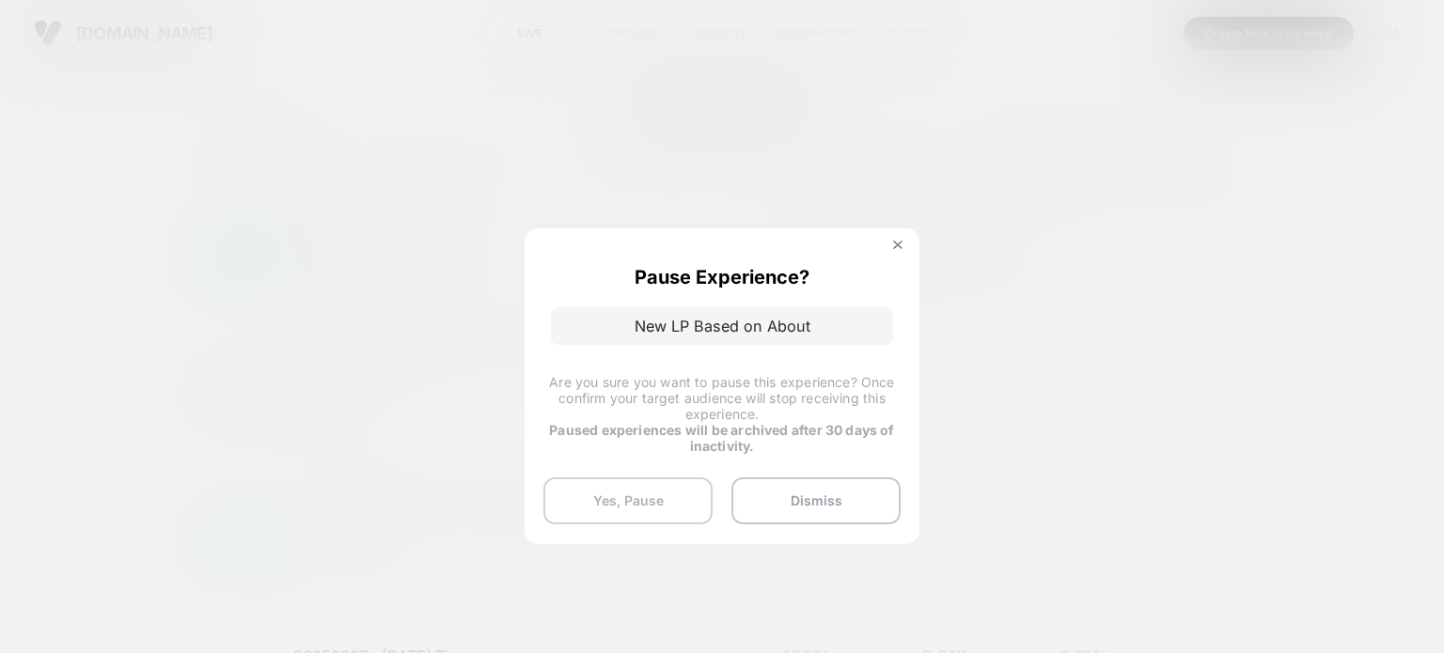
click at [643, 500] on button "Yes, Pause" at bounding box center [627, 500] width 169 height 47
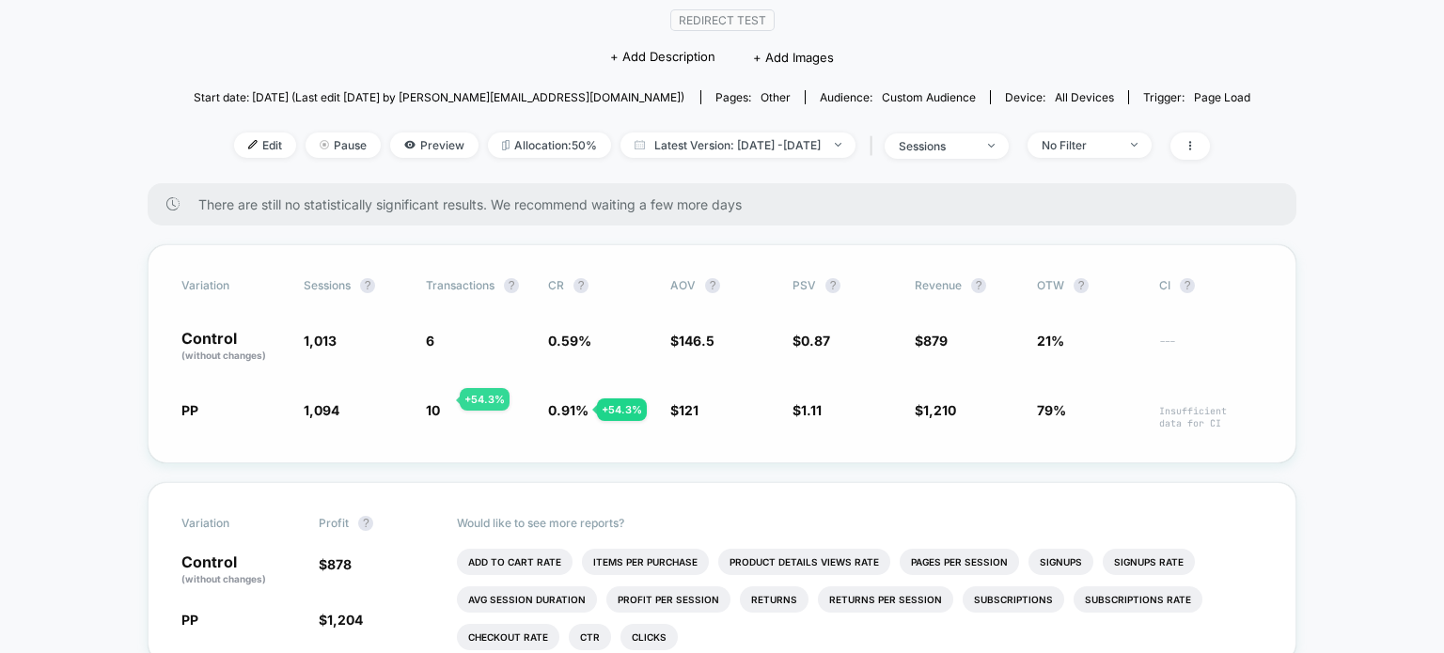
scroll to position [188, 0]
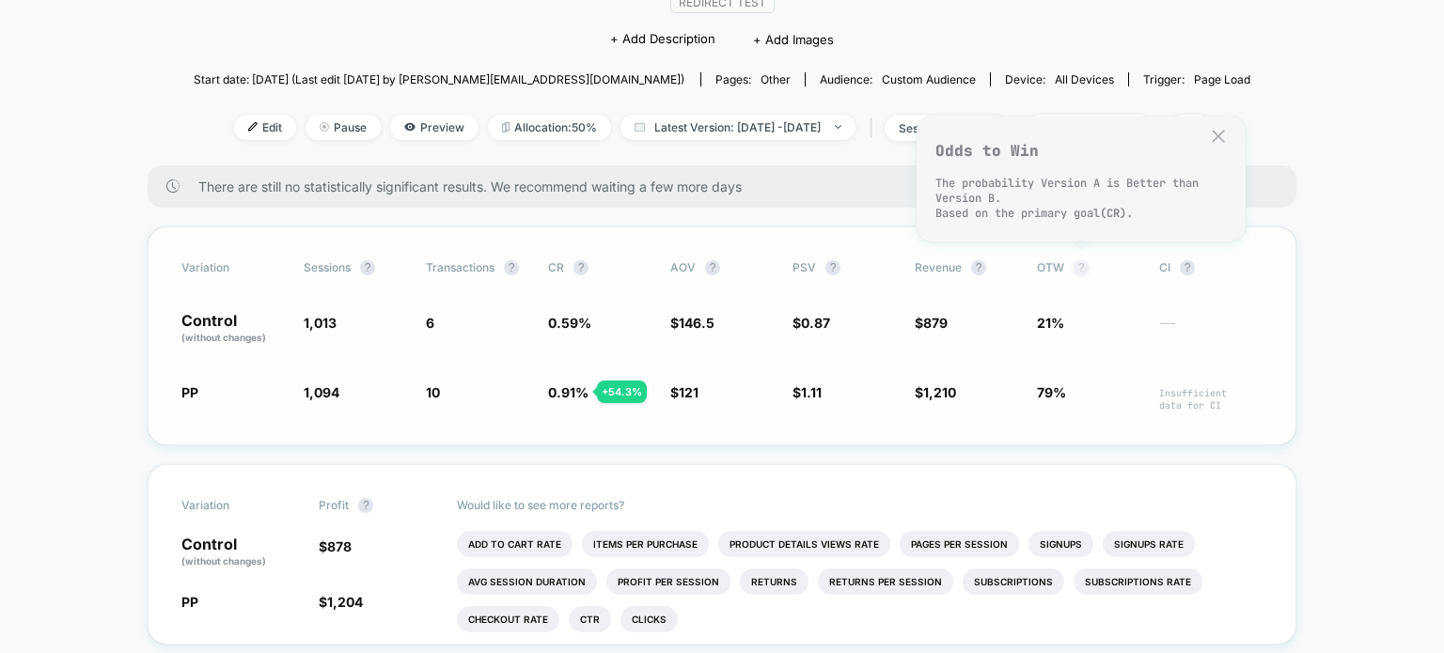
click at [1083, 266] on button "?" at bounding box center [1080, 267] width 15 height 15
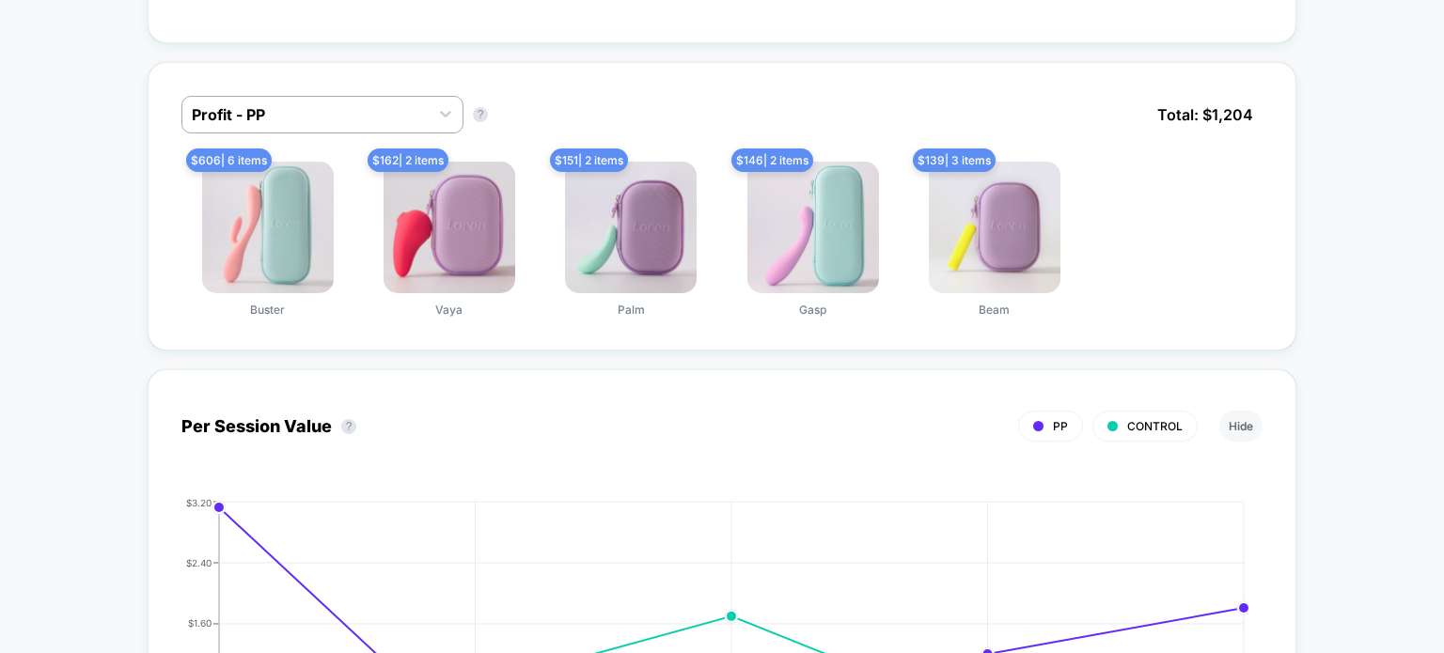
scroll to position [0, 0]
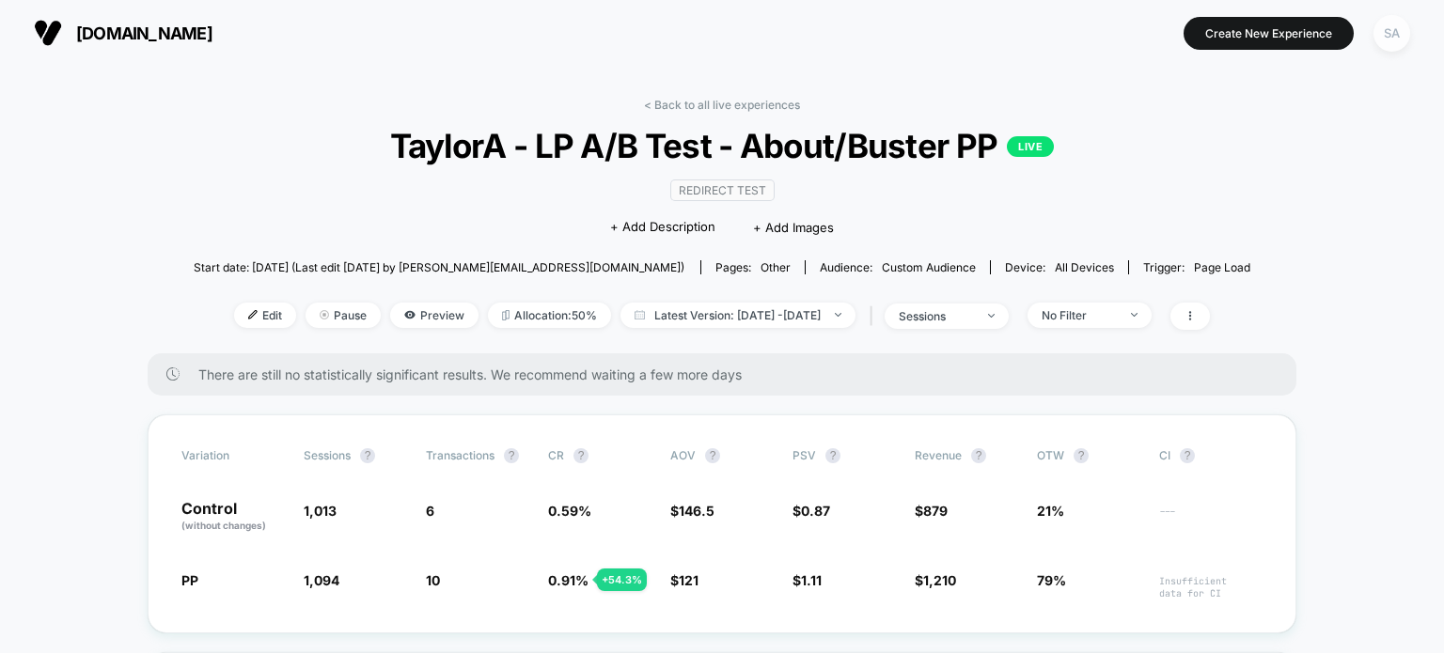
click at [1383, 26] on div "SA" at bounding box center [1391, 33] width 37 height 37
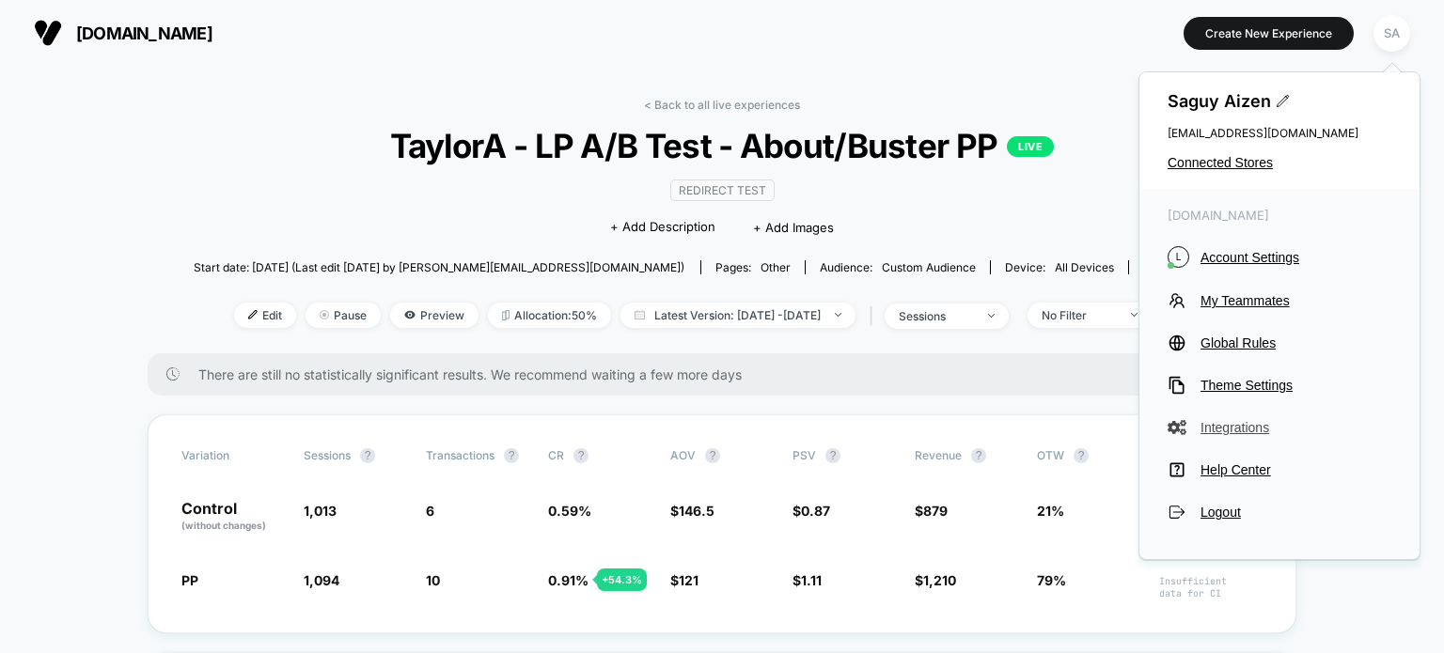
click at [1214, 431] on span "Integrations" at bounding box center [1295, 427] width 191 height 15
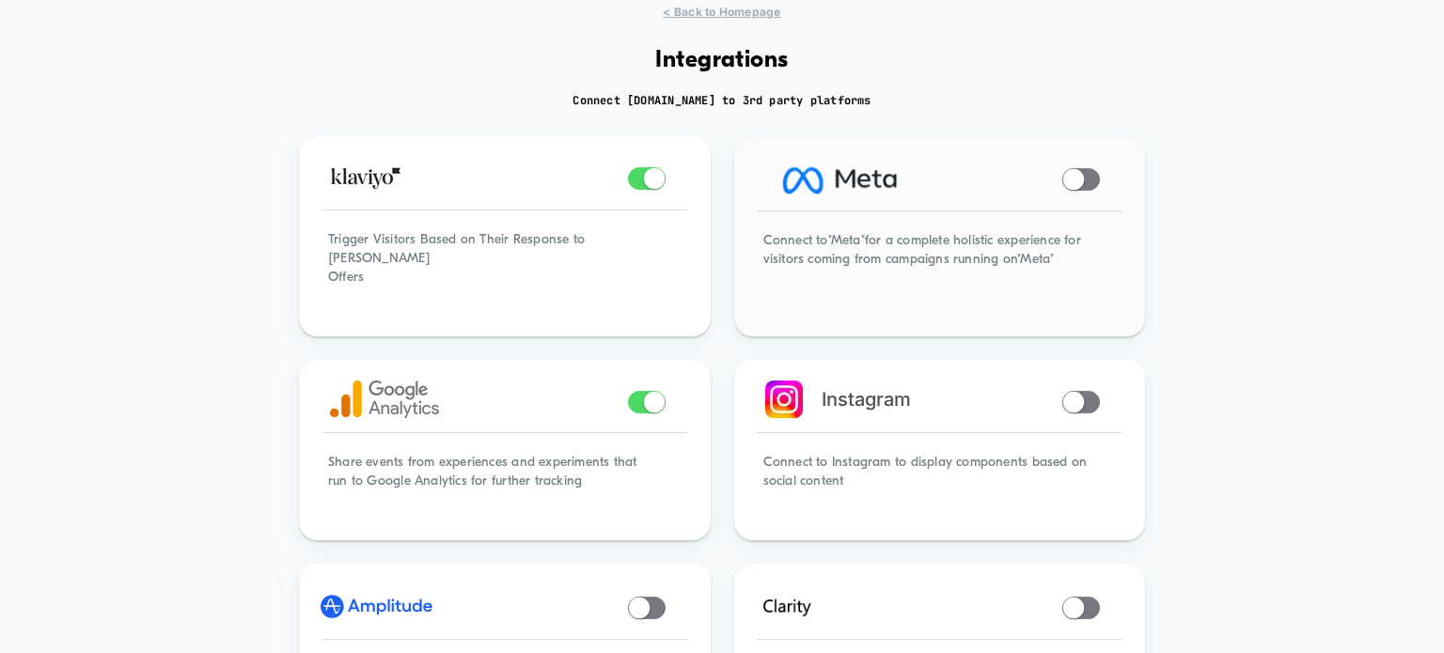
scroll to position [94, 0]
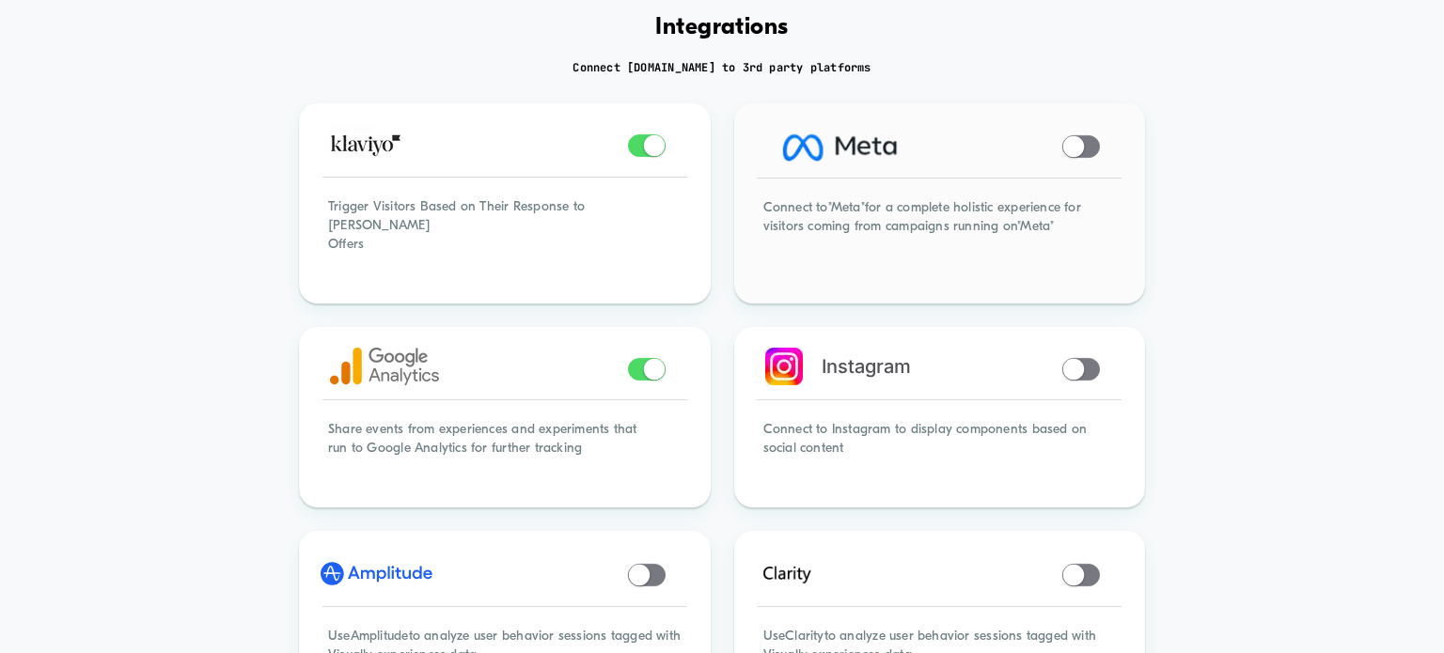
click at [1083, 145] on span at bounding box center [1073, 146] width 21 height 21
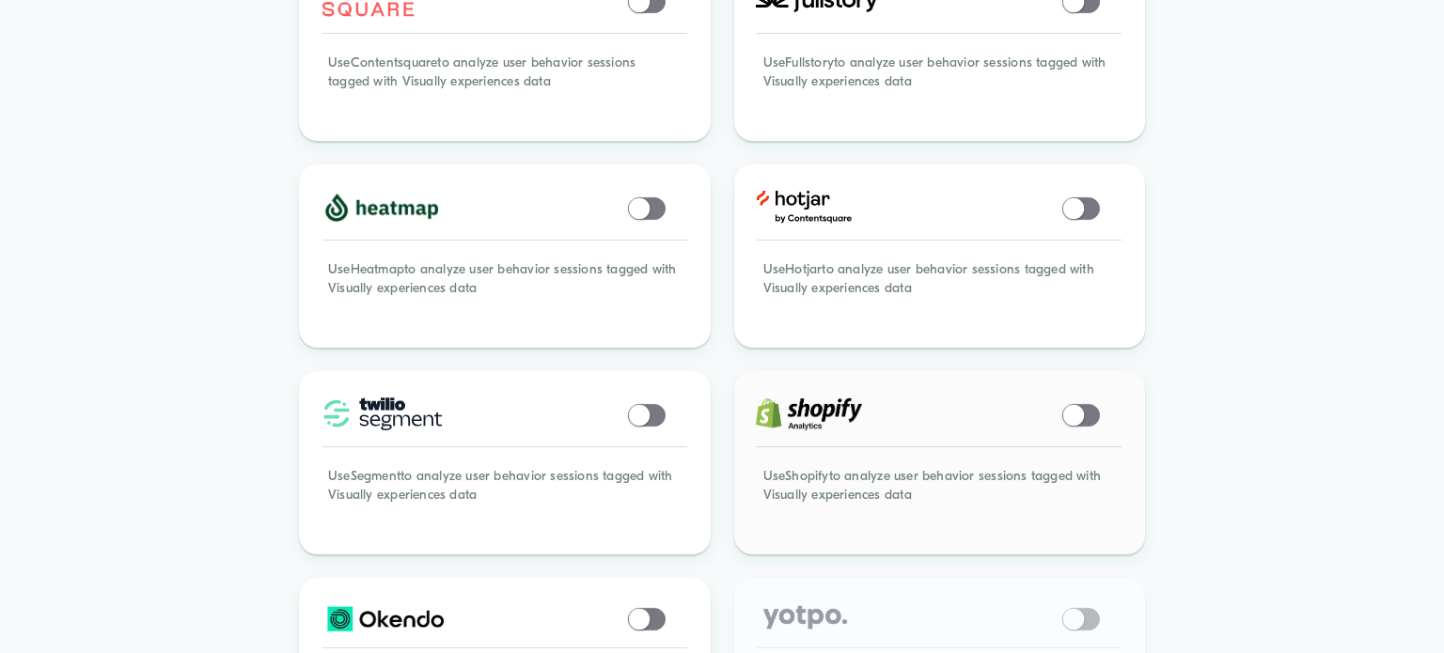
scroll to position [940, 0]
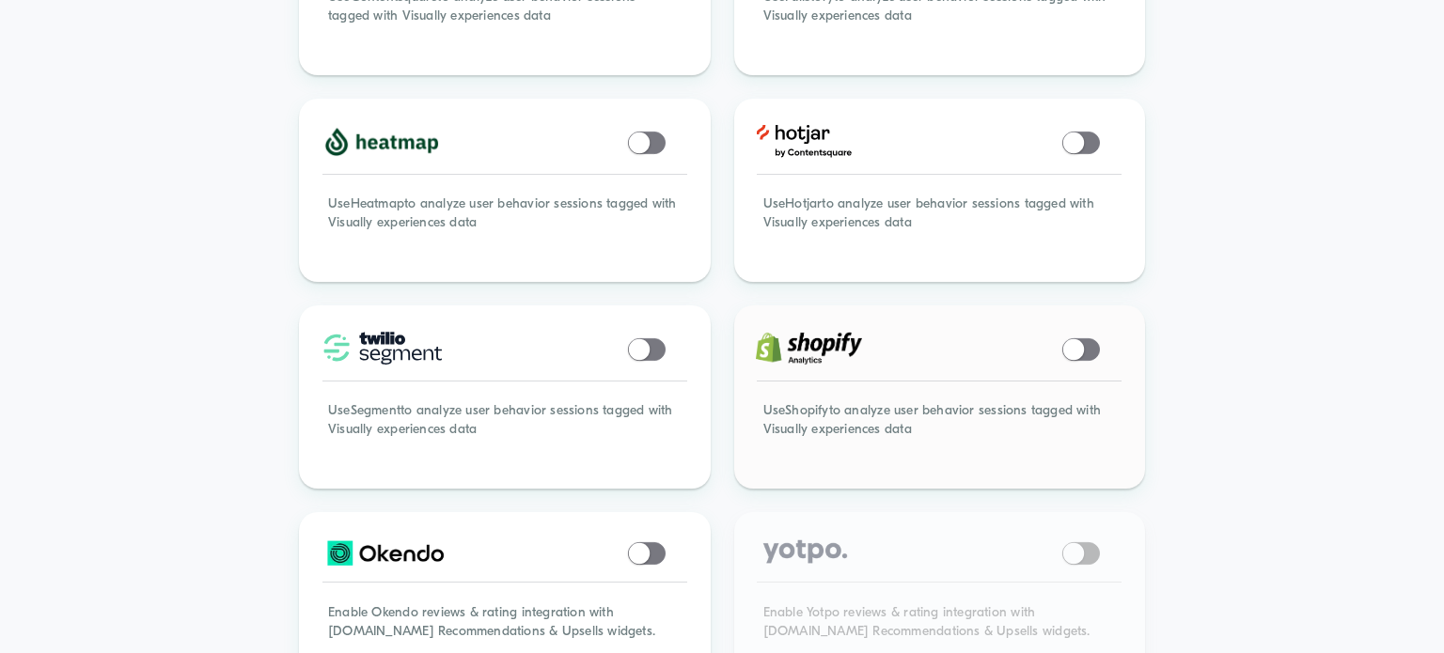
click at [1091, 338] on span at bounding box center [1081, 349] width 38 height 23
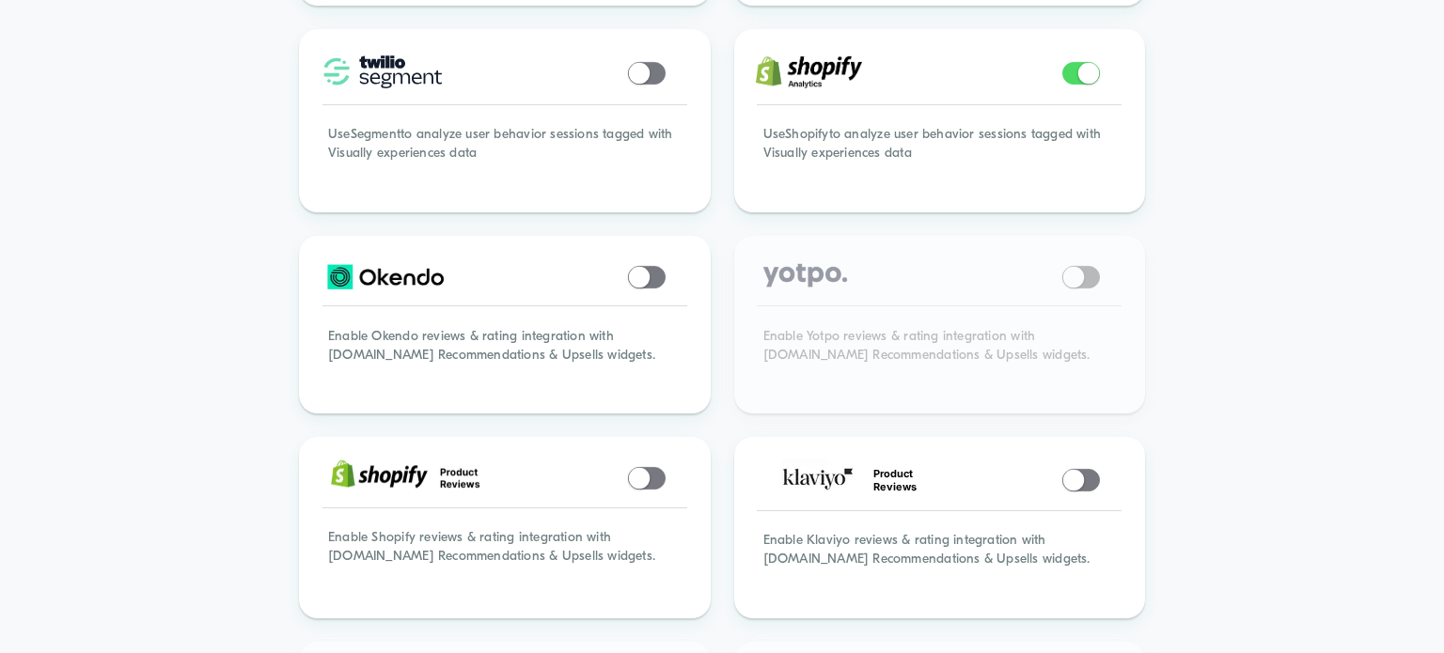
scroll to position [1222, 0]
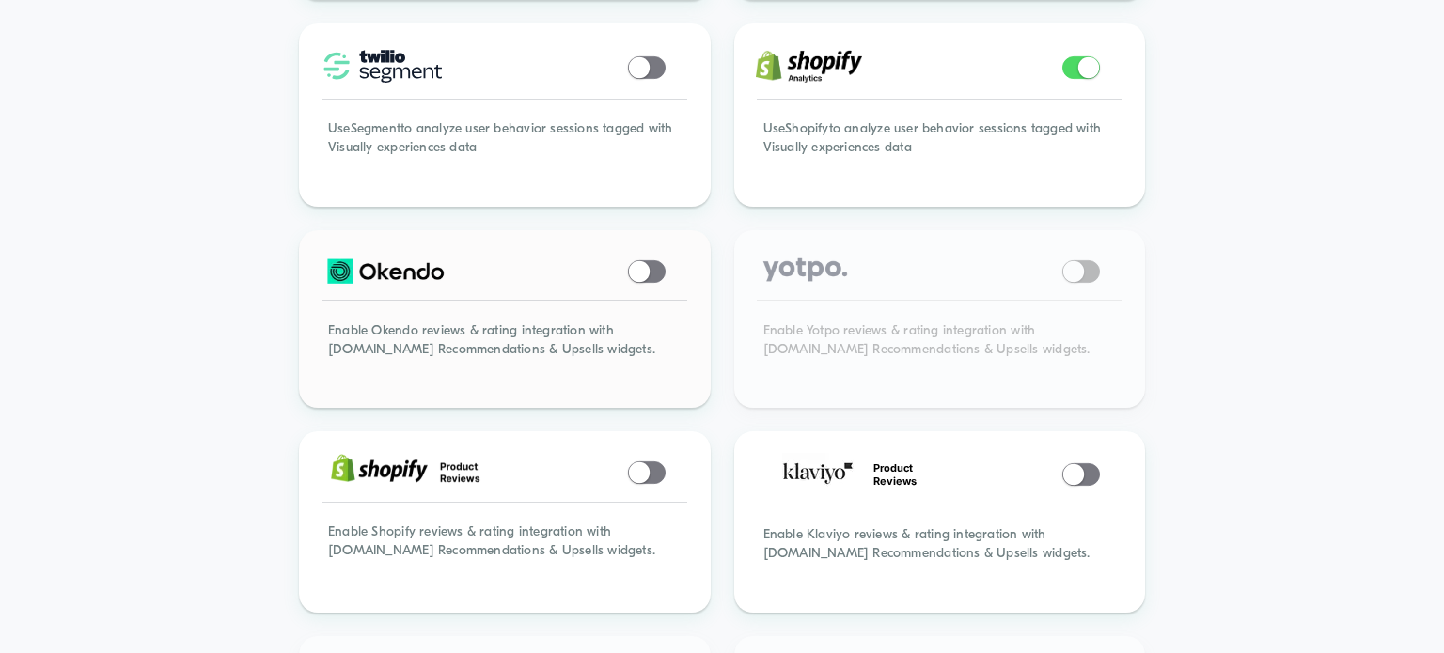
click at [641, 260] on span at bounding box center [638, 270] width 21 height 21
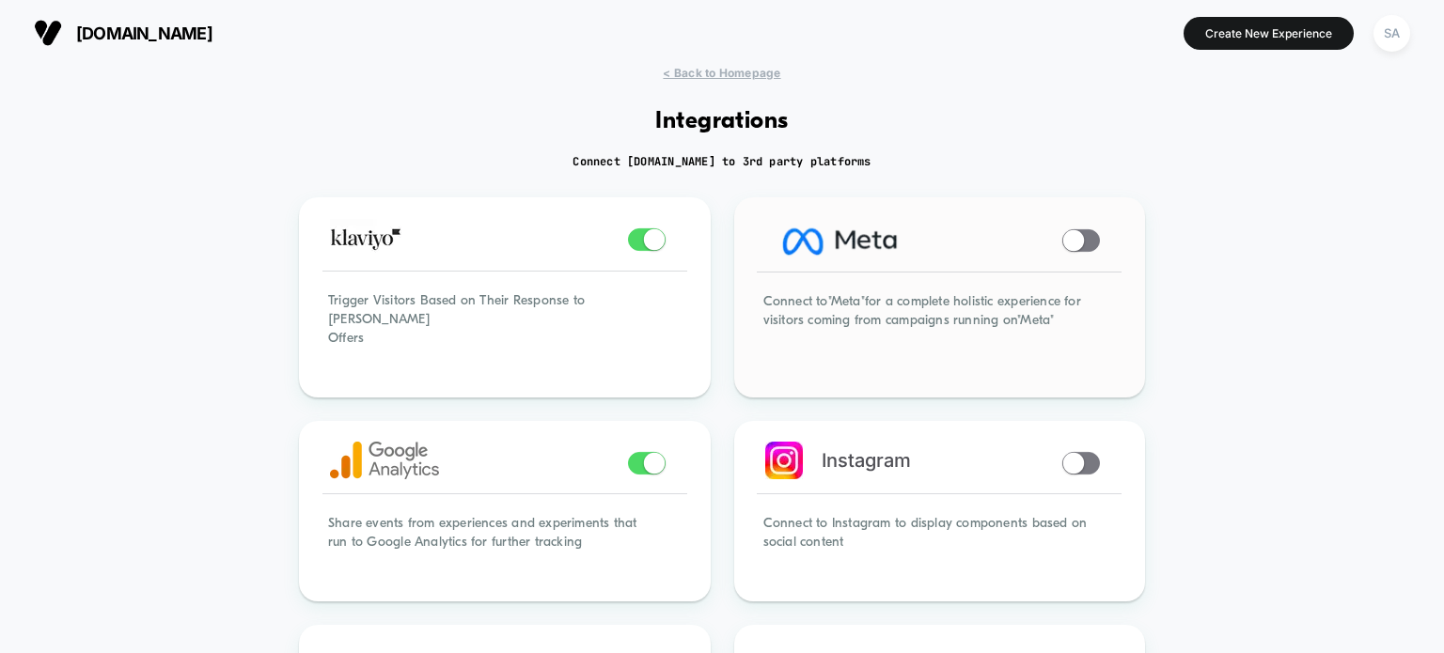
scroll to position [0, 0]
click at [1083, 236] on span at bounding box center [1073, 240] width 21 height 21
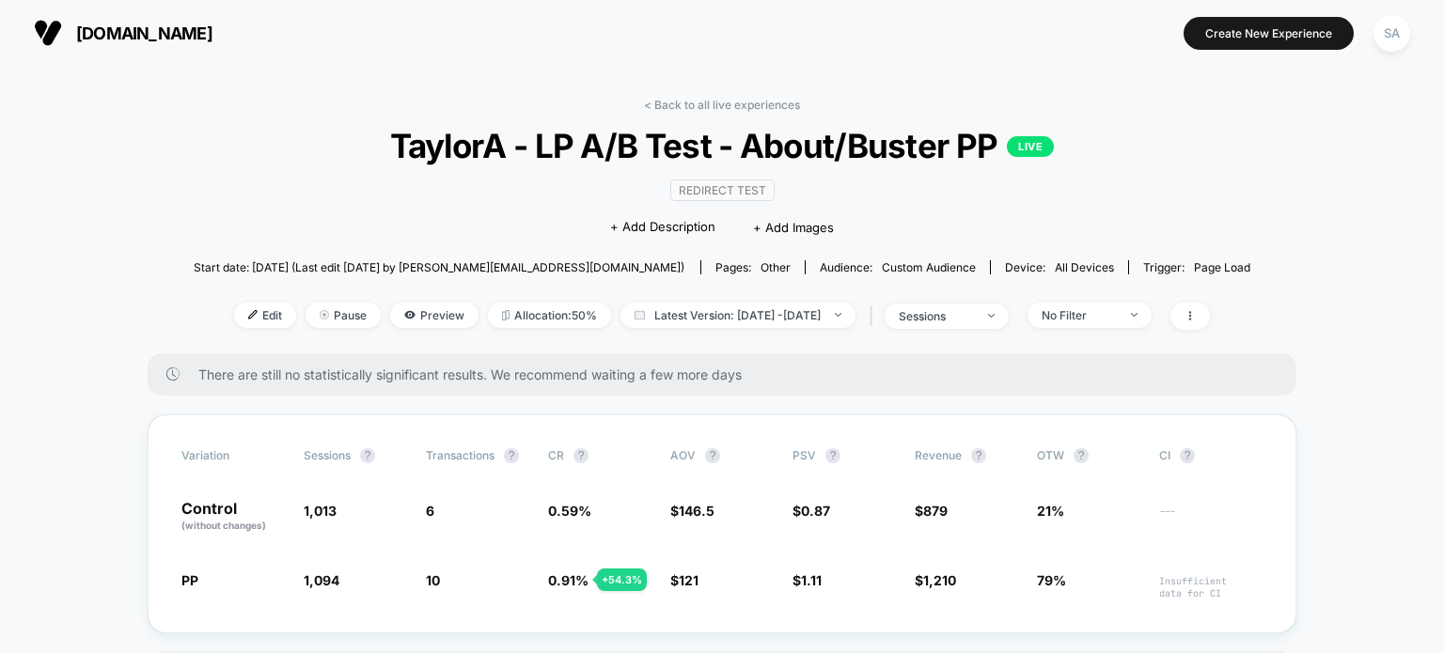
click at [157, 45] on button "[DOMAIN_NAME]" at bounding box center [123, 33] width 190 height 30
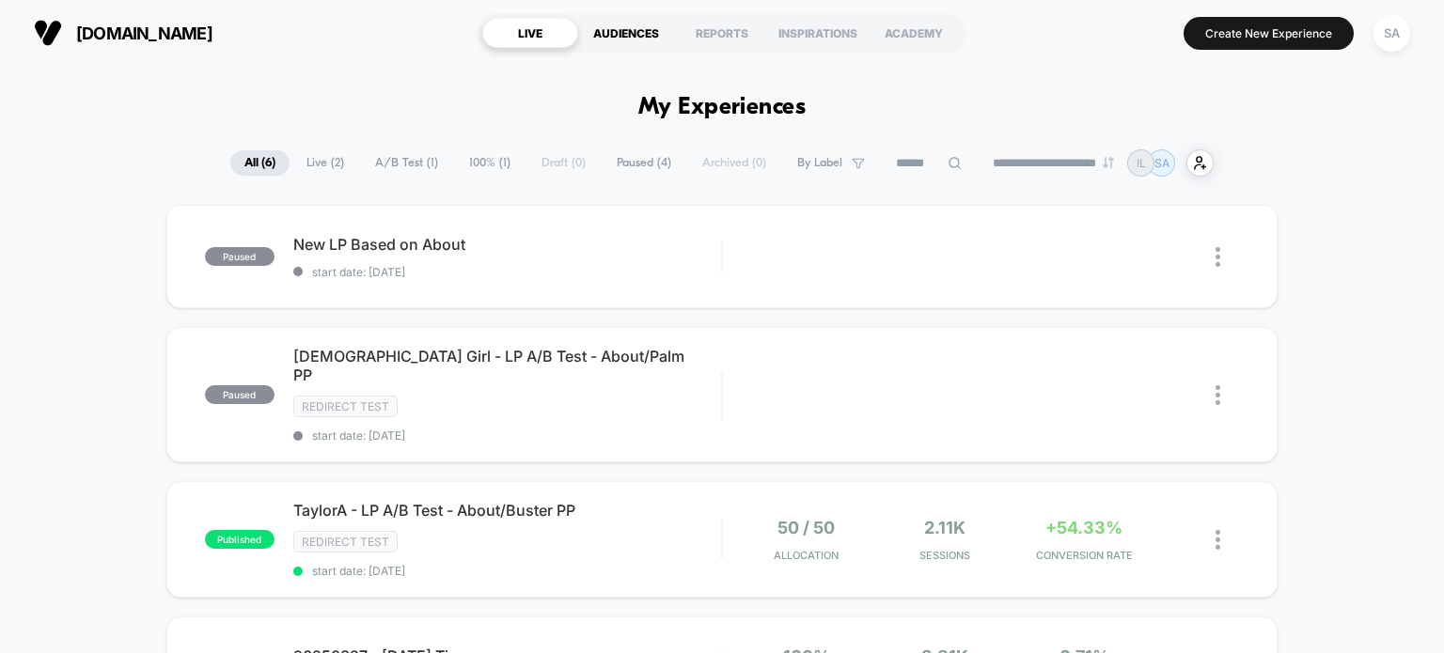
click at [628, 34] on div "AUDIENCES" at bounding box center [626, 33] width 96 height 30
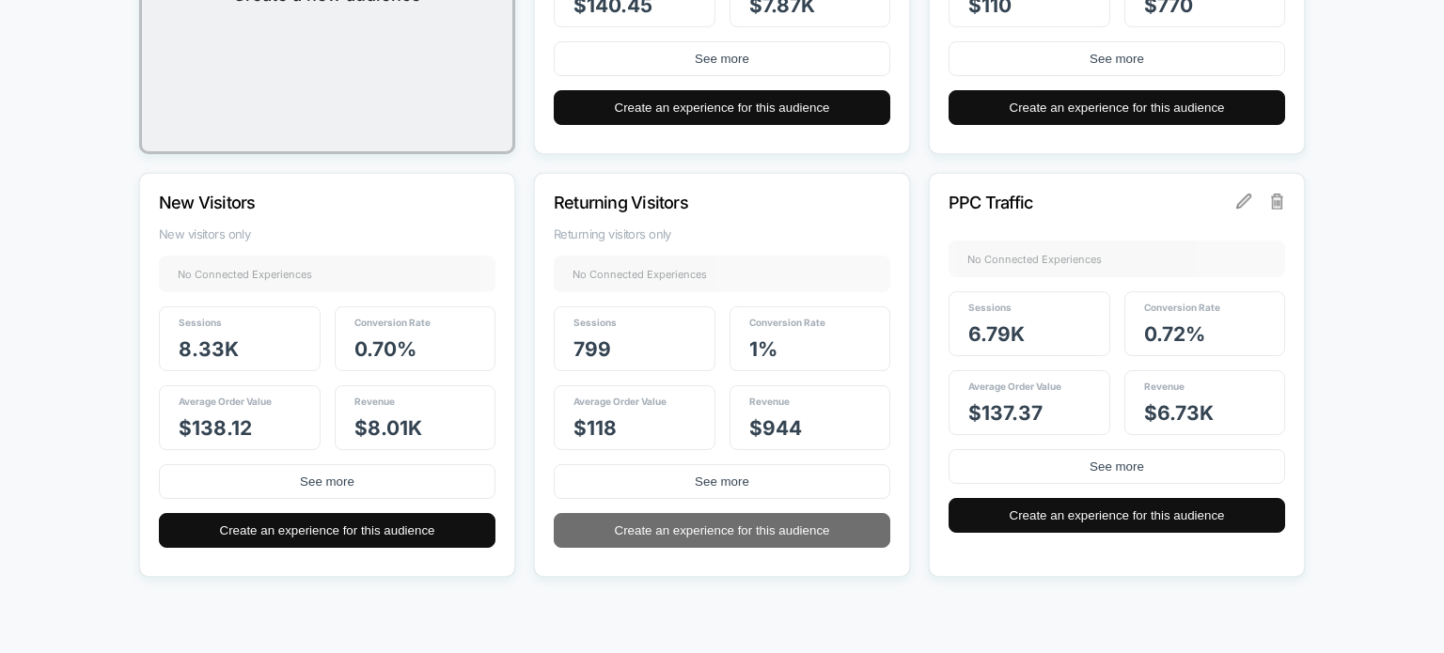
scroll to position [552, 0]
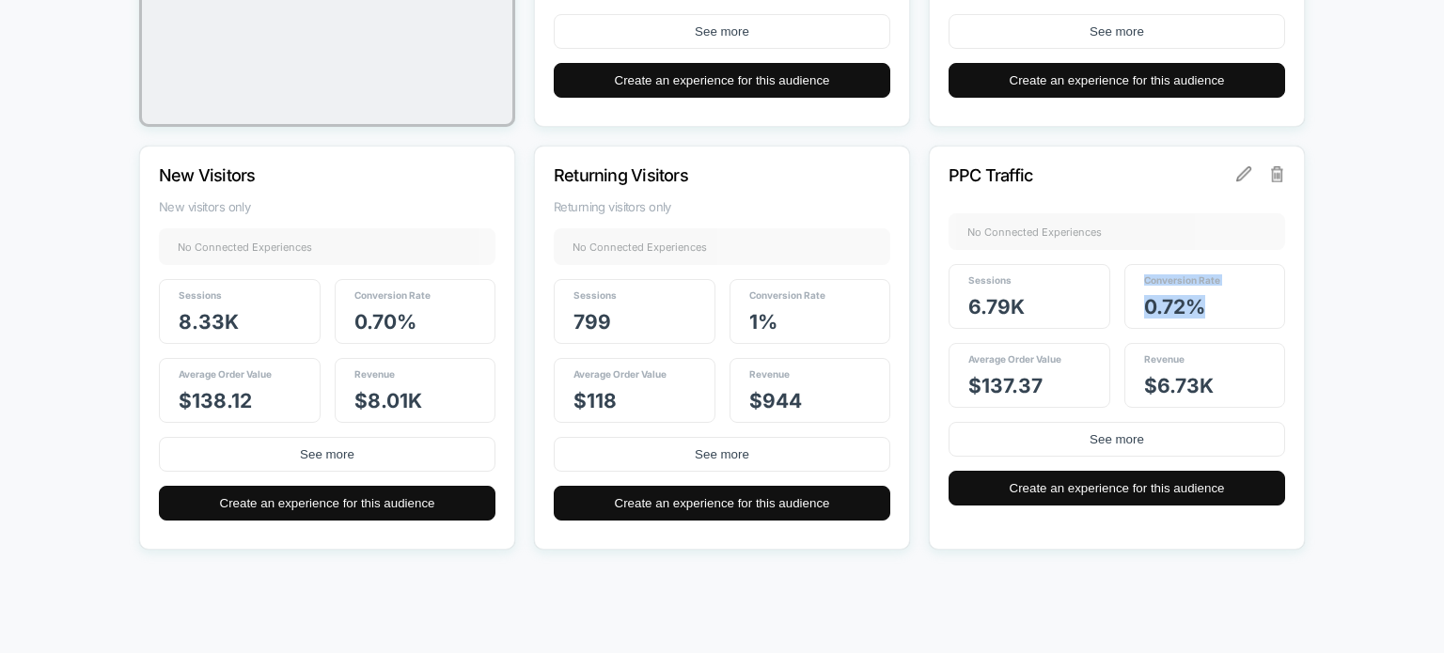
drag, startPoint x: 1206, startPoint y: 308, endPoint x: 1105, endPoint y: 322, distance: 101.5
click at [1105, 322] on div "Sessions 6.79k Conversion Rate 0.72 % Average Order Value $ 137.37 Revenue $ 6.…" at bounding box center [1116, 336] width 336 height 144
click at [1353, 330] on div "Primary Audiences Create and manage primary audiences, view their data, and sea…" at bounding box center [722, 74] width 1444 height 1120
click at [1068, 255] on div "PPC Traffic No Connected Experiences + Sessions 6.79k Conversion Rate 0.72 % Av…" at bounding box center [1117, 348] width 376 height 404
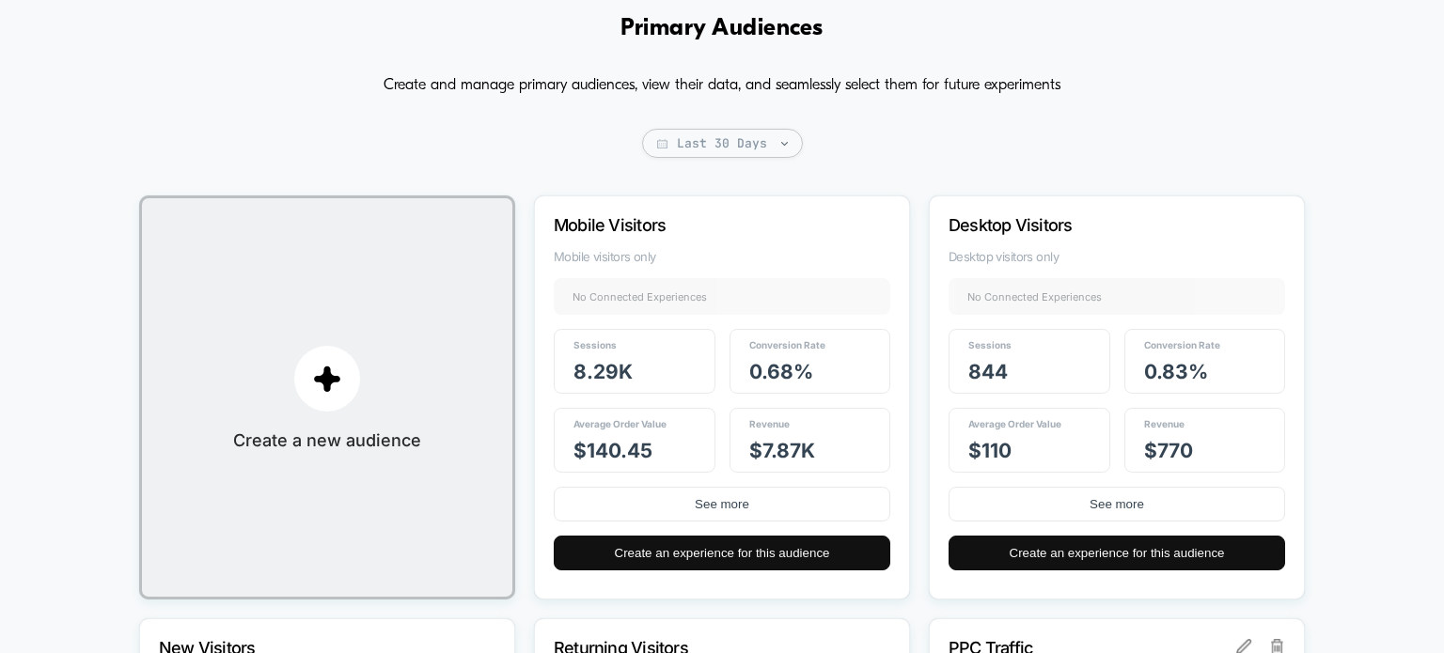
scroll to position [0, 0]
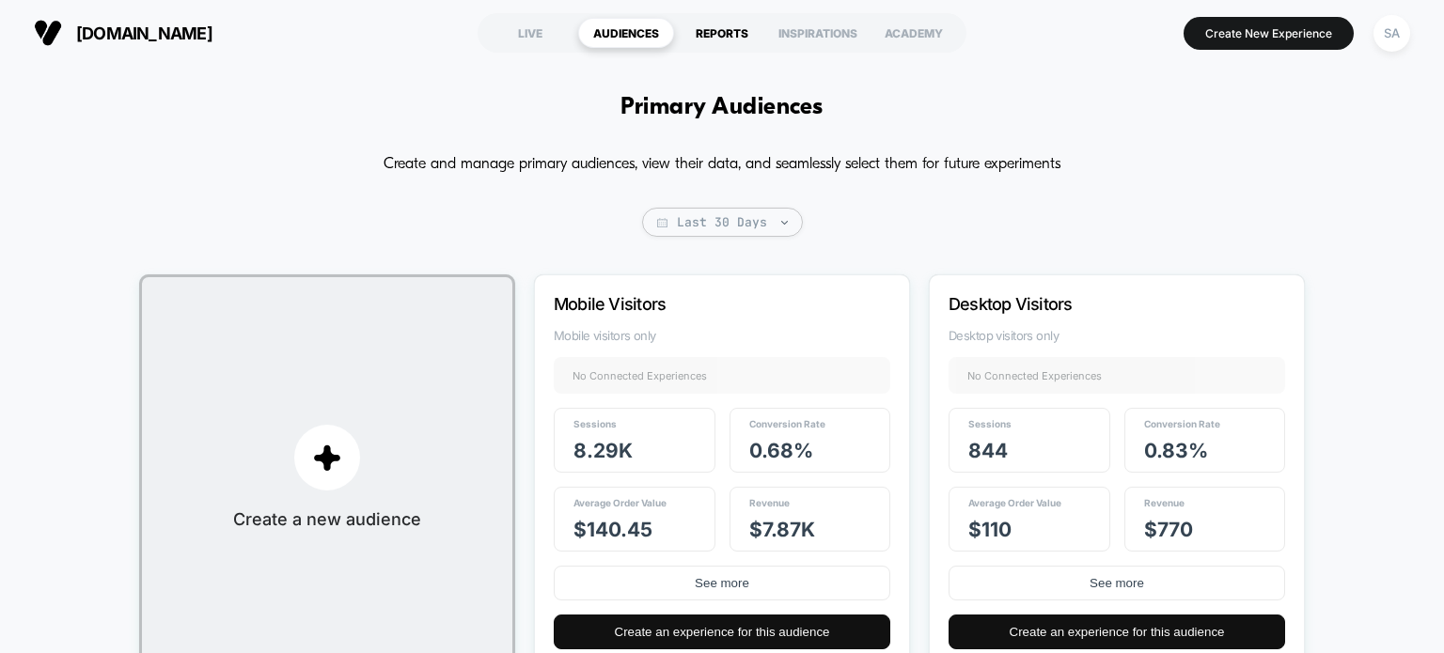
click at [748, 46] on div "REPORTS" at bounding box center [722, 33] width 96 height 30
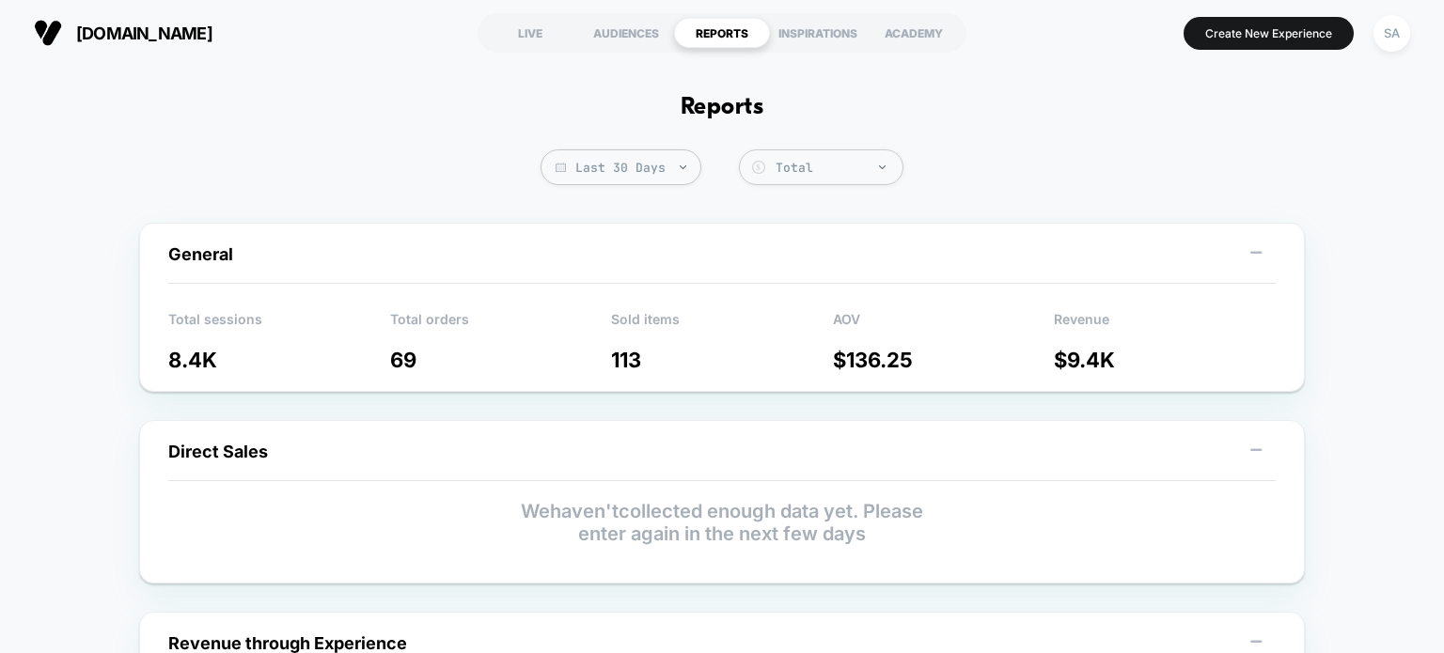
click at [737, 31] on div "REPORTS" at bounding box center [722, 33] width 96 height 30
drag, startPoint x: 748, startPoint y: 113, endPoint x: 791, endPoint y: 255, distance: 148.3
click at [180, 48] on section "[DOMAIN_NAME]" at bounding box center [245, 32] width 435 height 47
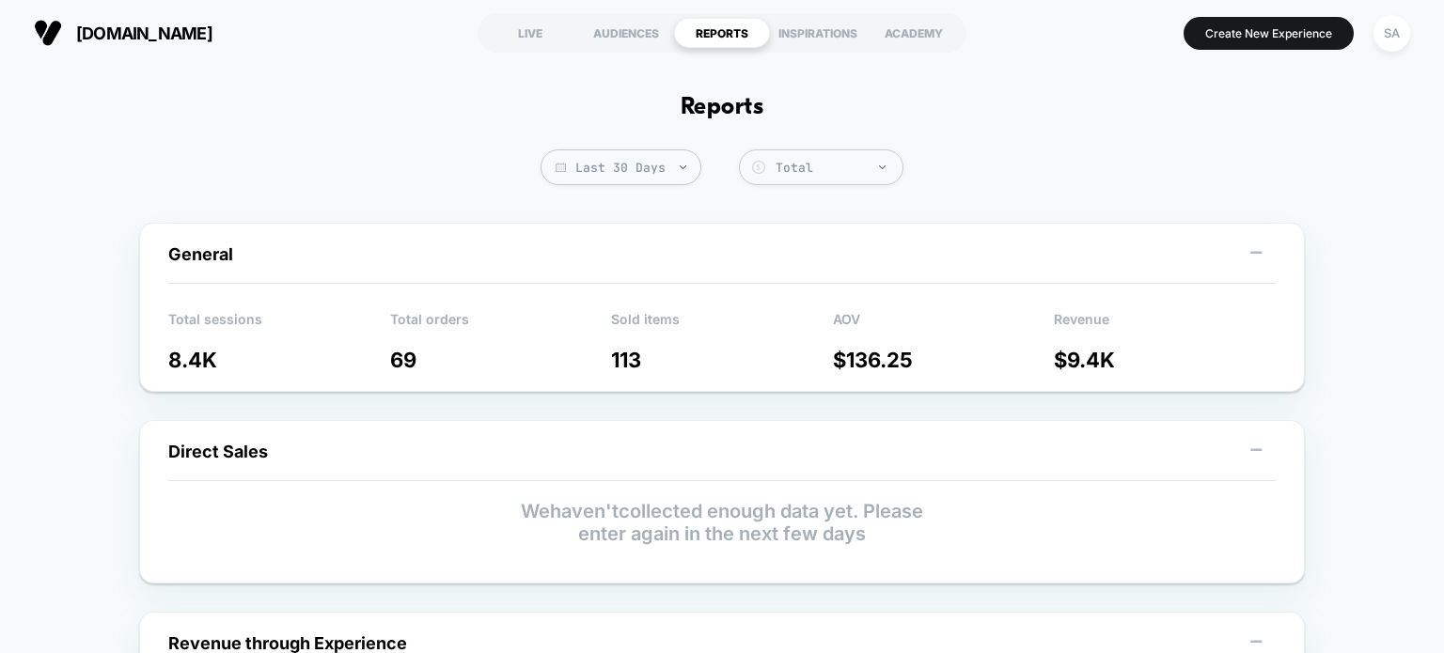
click at [190, 26] on span "[DOMAIN_NAME]" at bounding box center [144, 33] width 136 height 20
